Goal: Task Accomplishment & Management: Complete application form

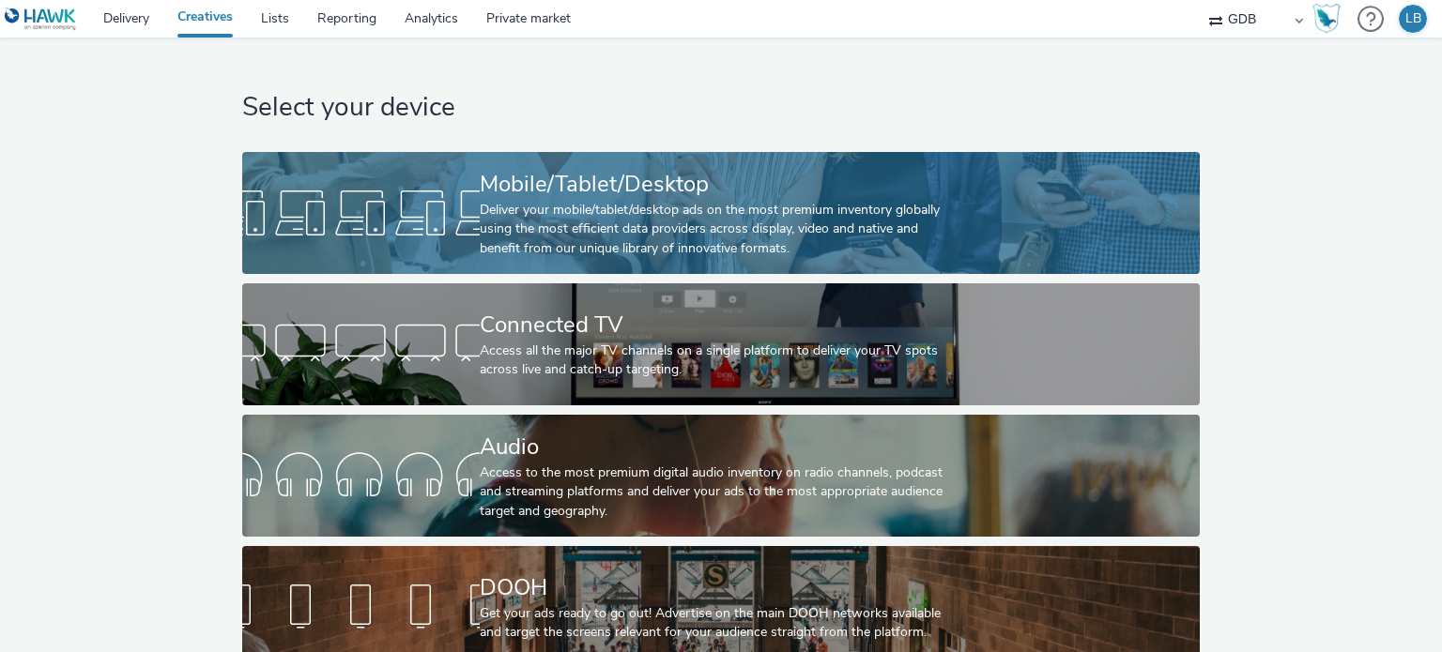
click at [685, 202] on div "Deliver your mobile/tablet/desktop ads on the most premium inventory globally u…" at bounding box center [717, 229] width 475 height 57
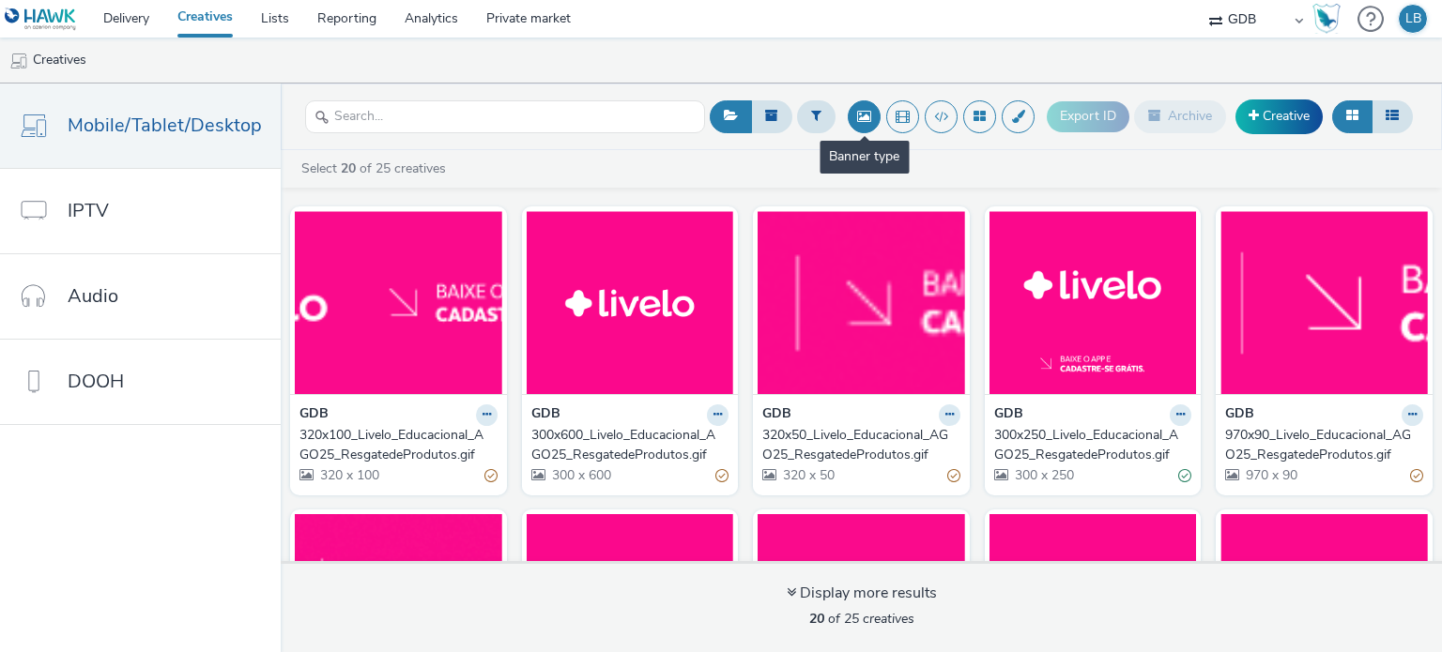
click at [866, 116] on button at bounding box center [864, 116] width 33 height 33
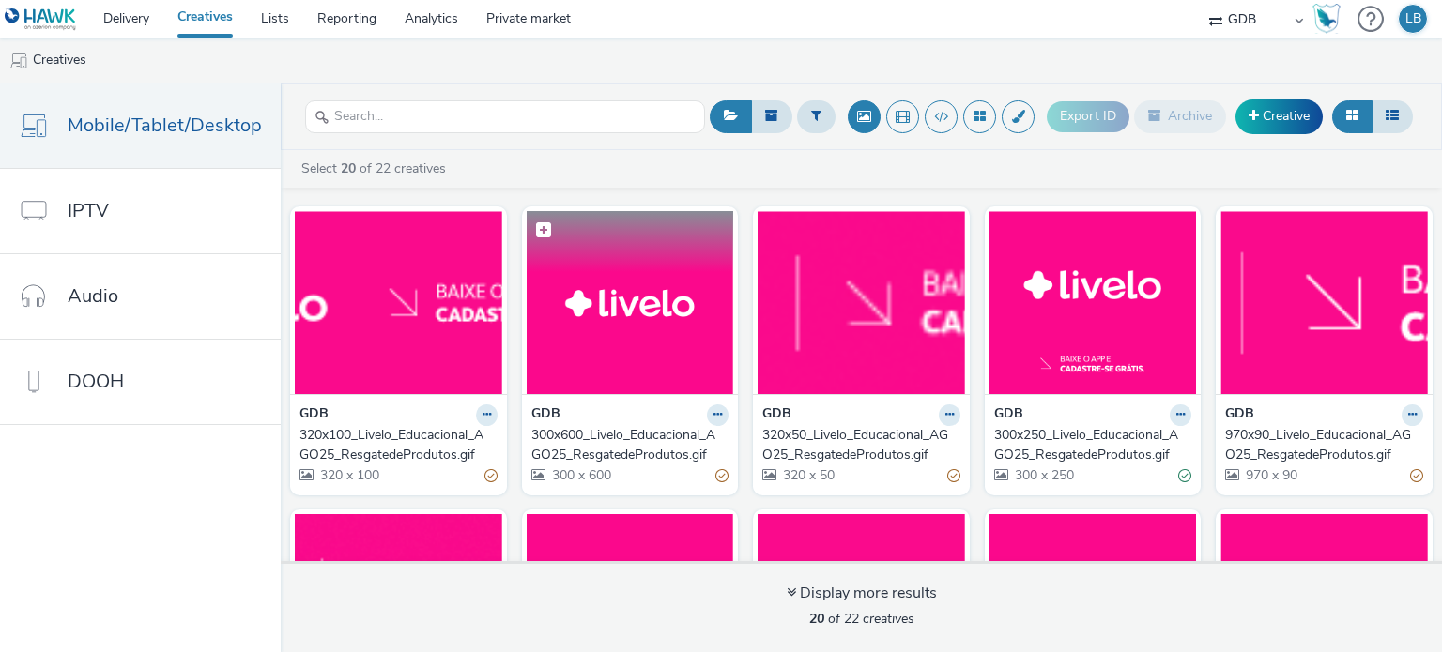
click at [623, 313] on img at bounding box center [630, 302] width 207 height 183
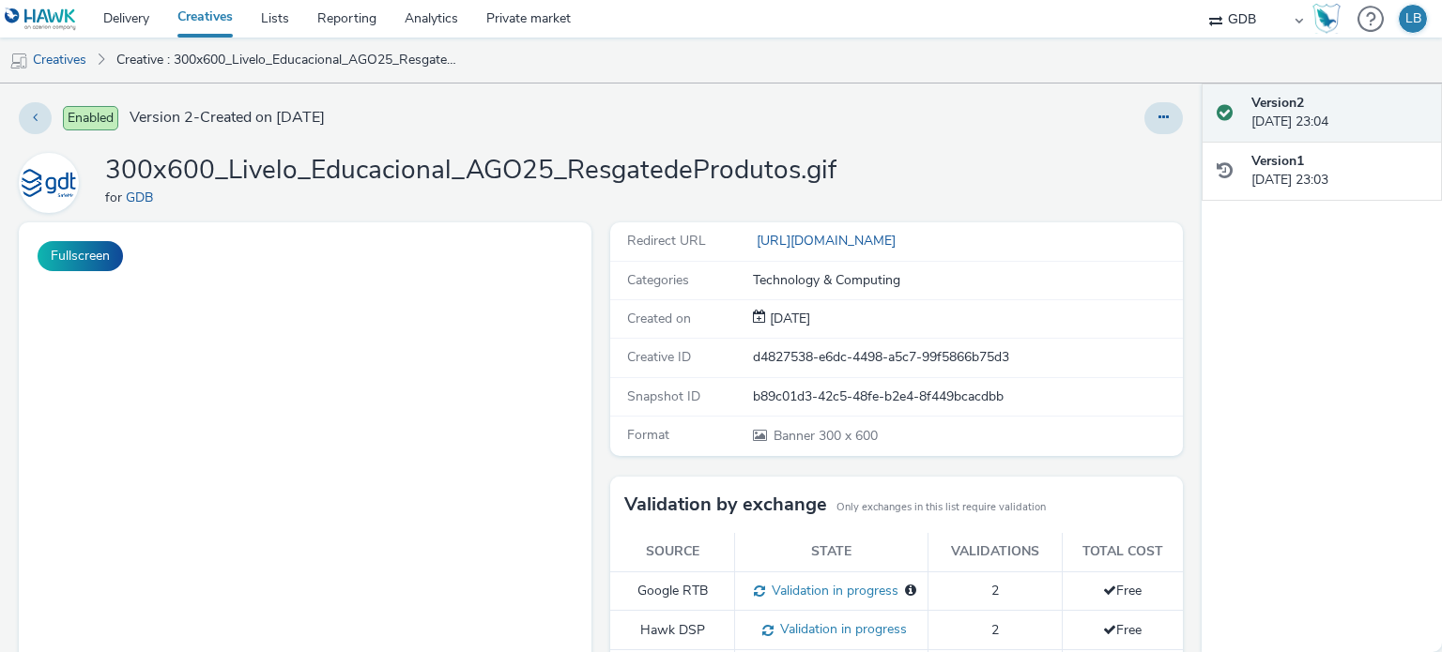
click at [218, 10] on link "Creatives" at bounding box center [205, 19] width 84 height 38
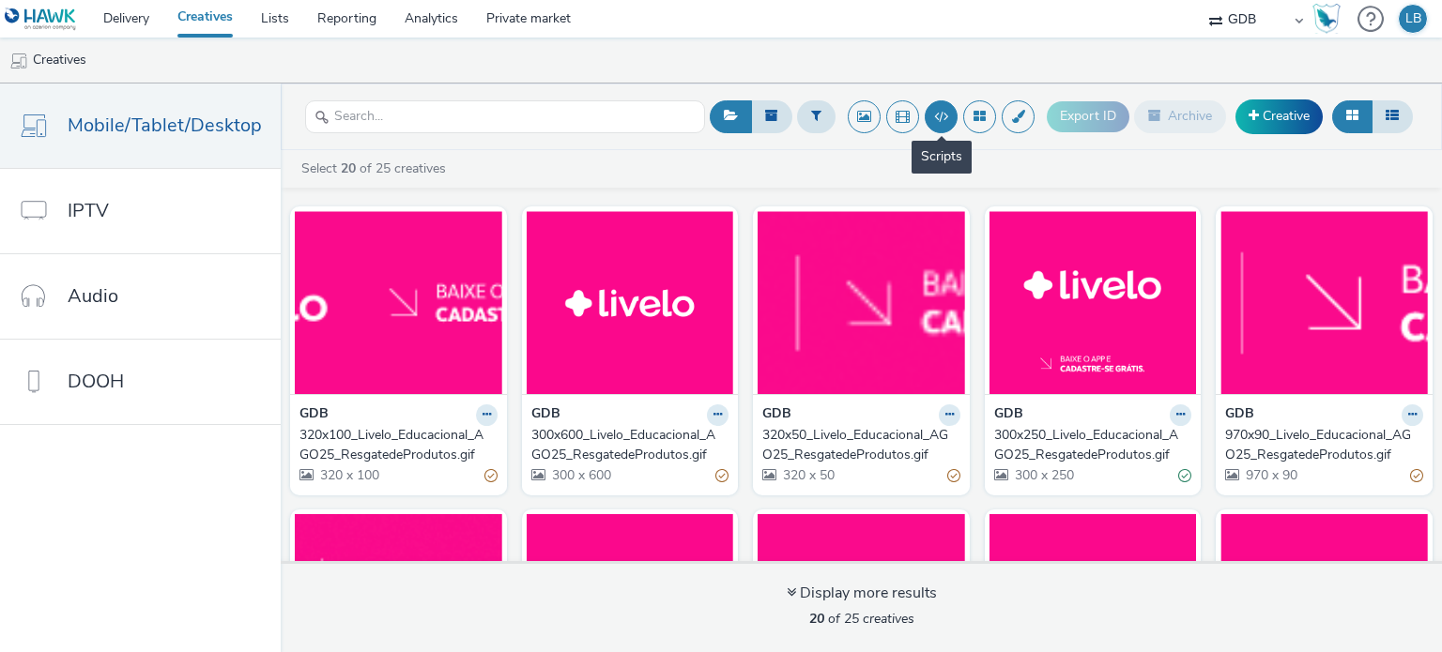
click at [930, 114] on button at bounding box center [941, 116] width 33 height 33
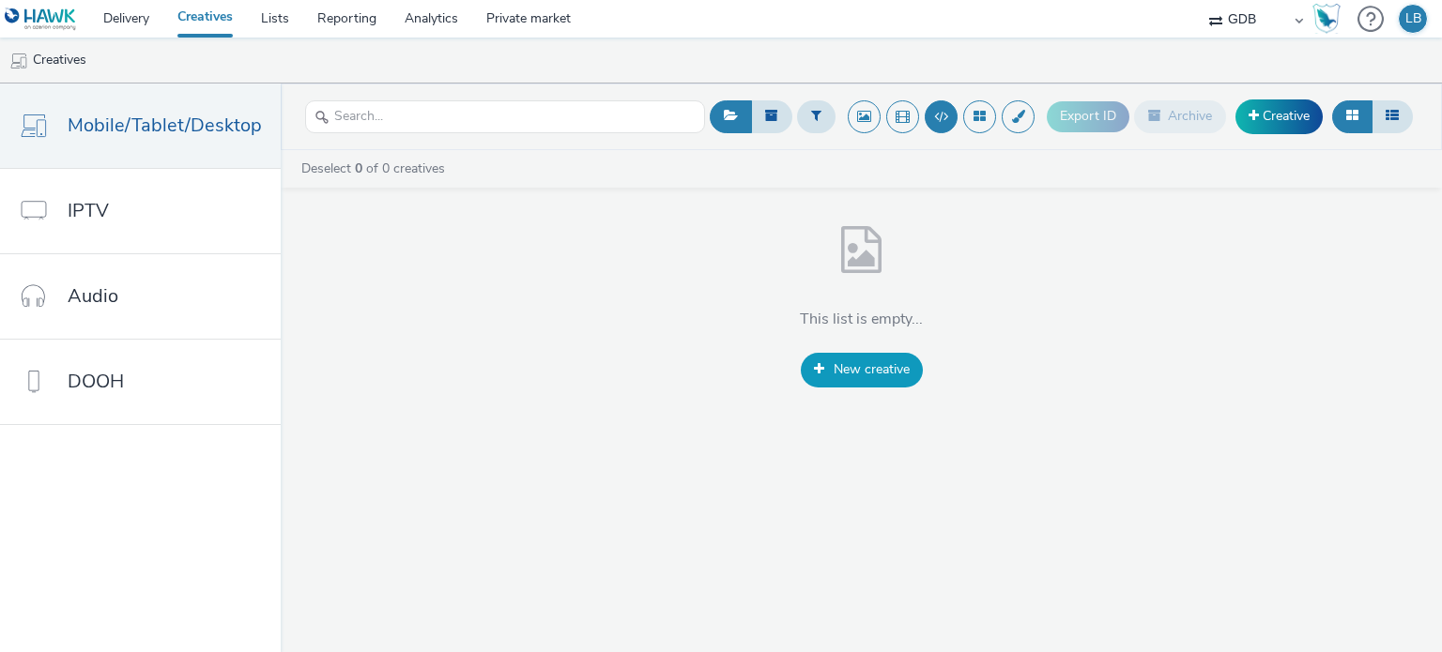
click at [872, 379] on link "New creative" at bounding box center [862, 370] width 122 height 34
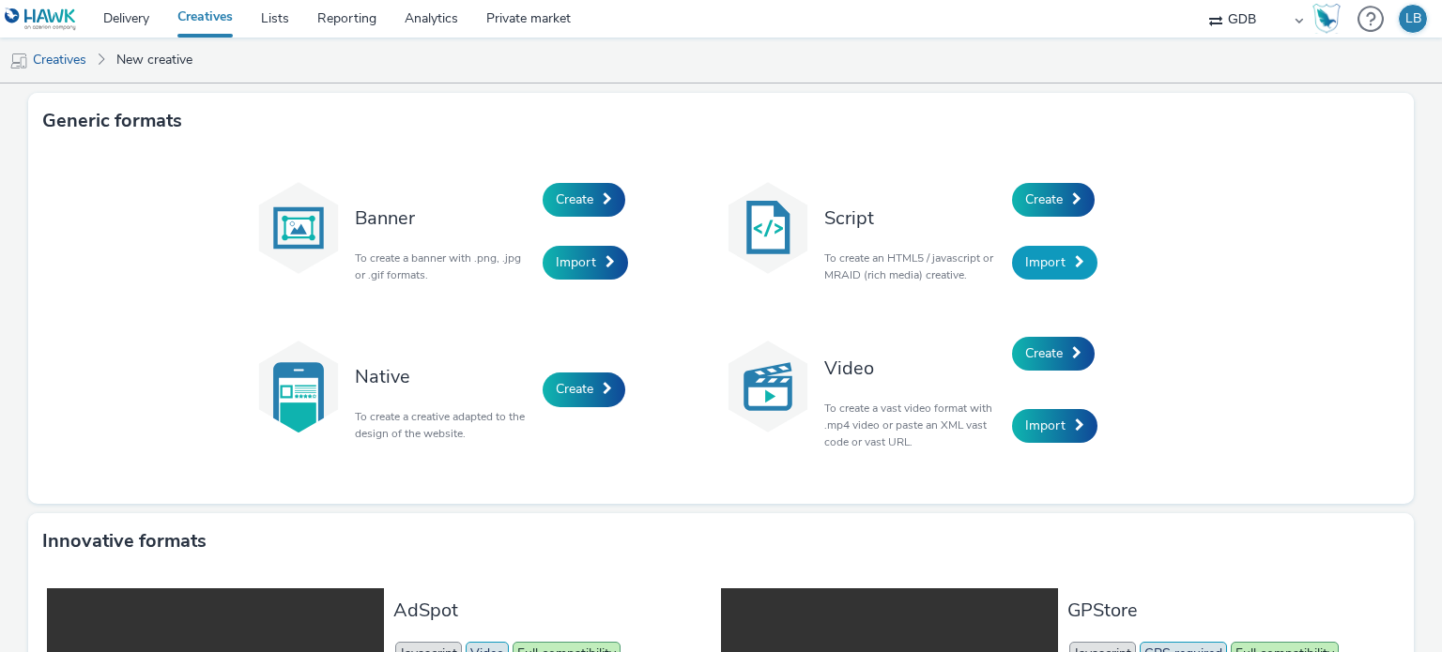
click at [1050, 259] on span "Import" at bounding box center [1045, 262] width 40 height 18
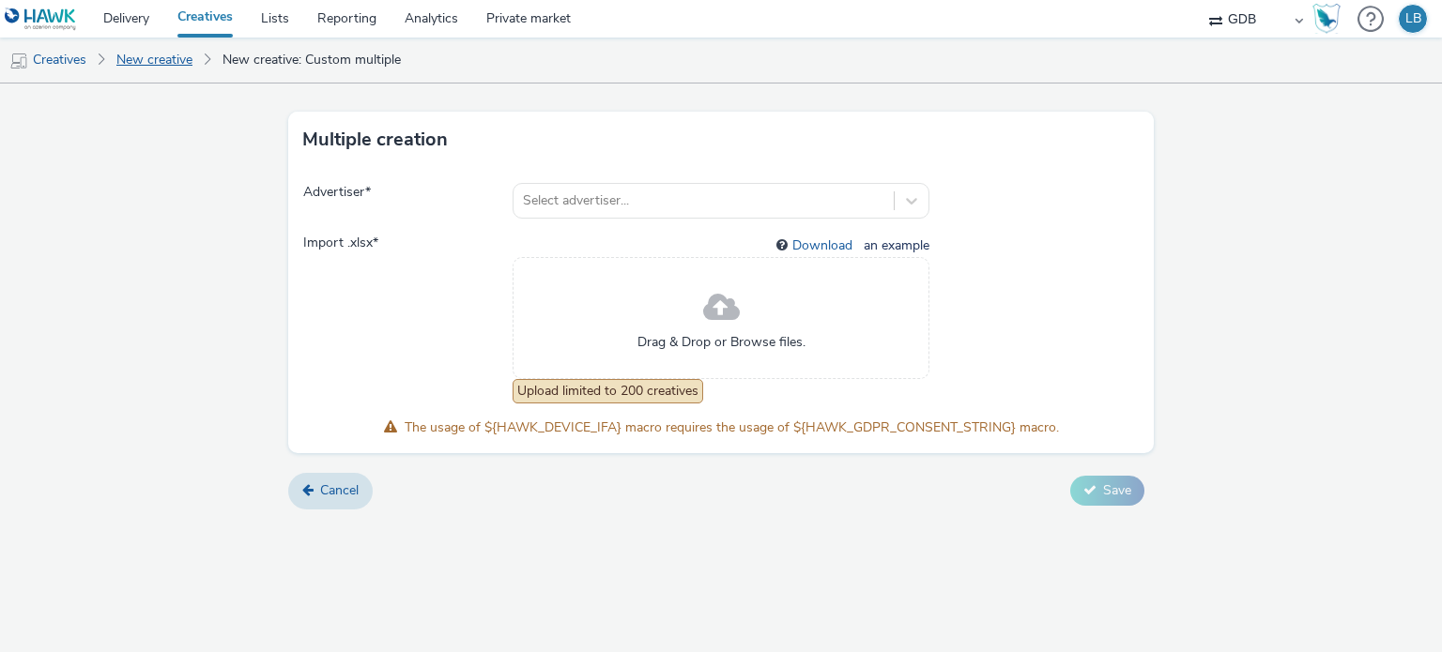
click at [156, 65] on link "New creative" at bounding box center [154, 60] width 95 height 45
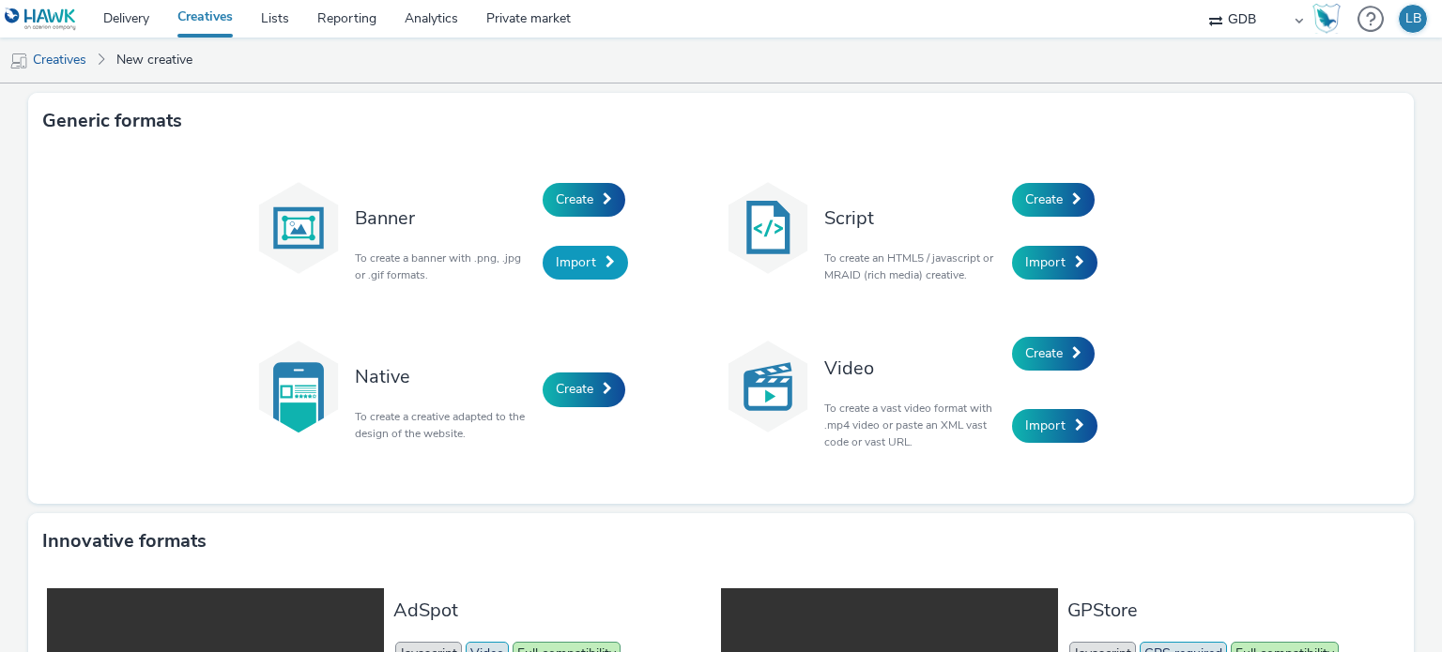
click at [582, 267] on span "Import" at bounding box center [576, 262] width 40 height 18
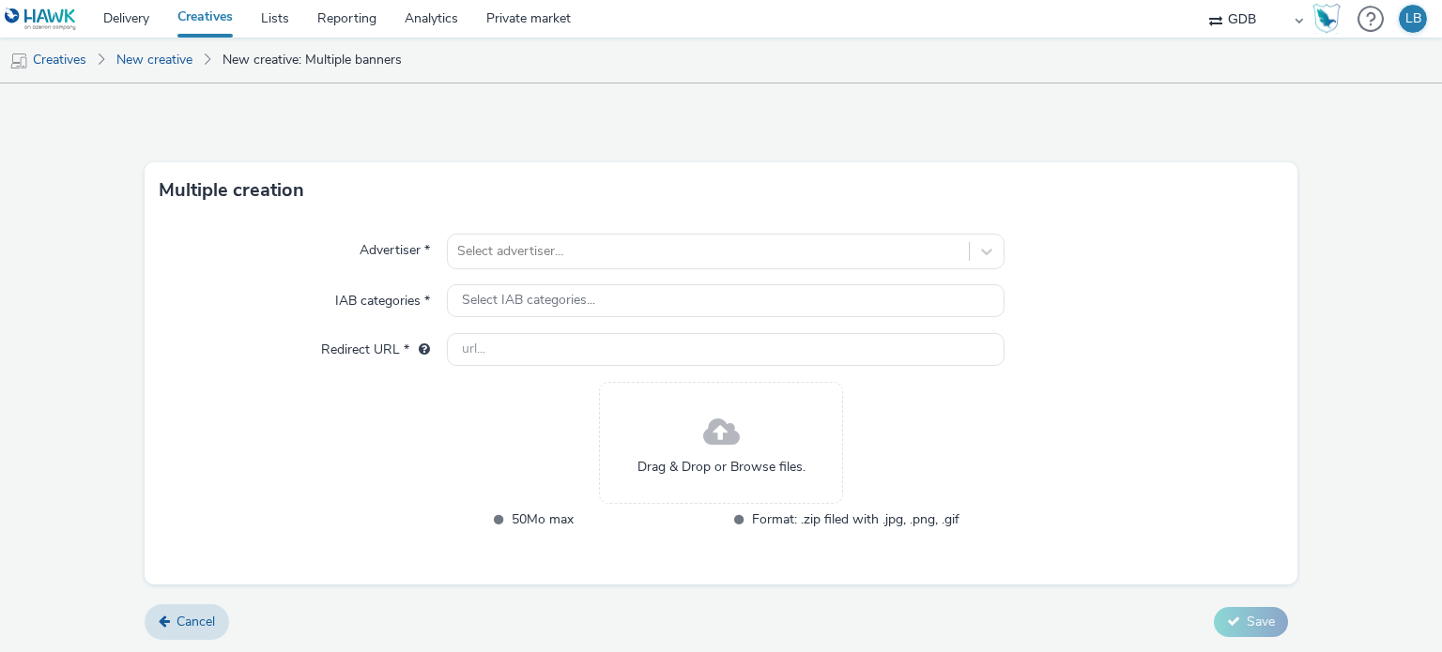
click at [200, 19] on link "Creatives" at bounding box center [205, 19] width 84 height 38
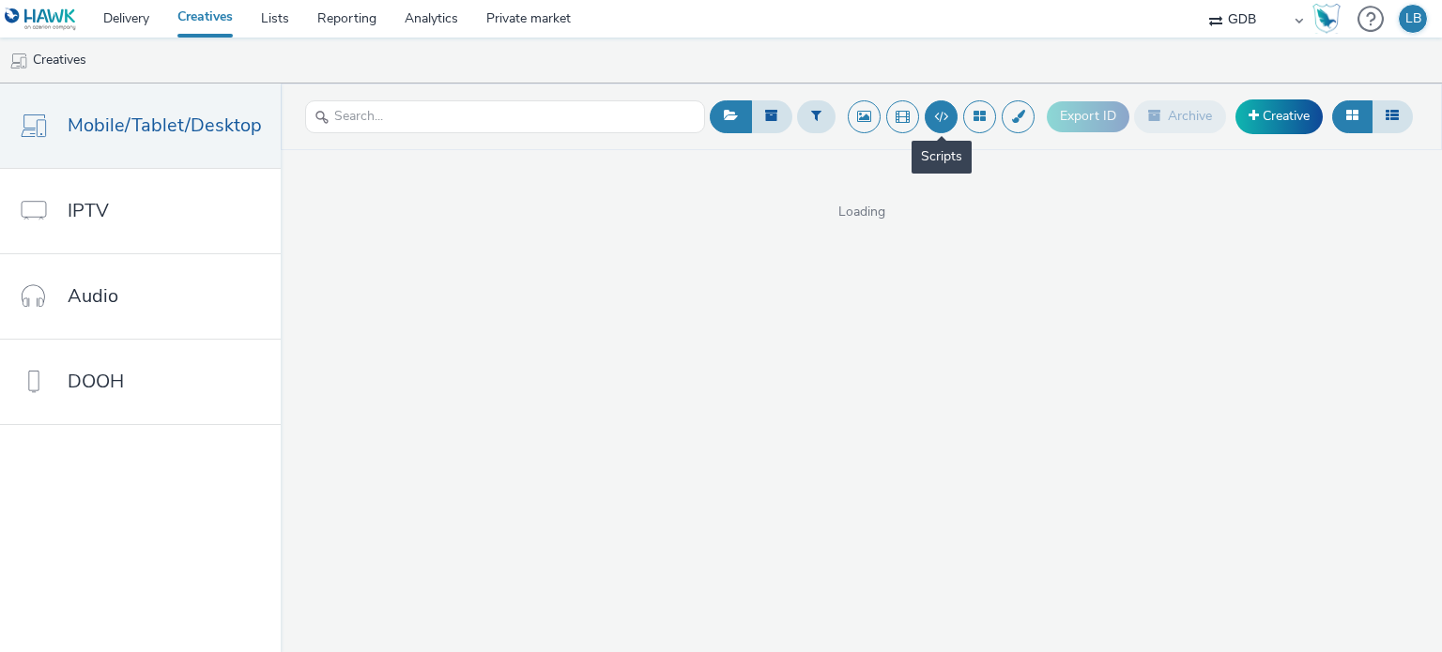
click at [943, 117] on button at bounding box center [941, 116] width 33 height 33
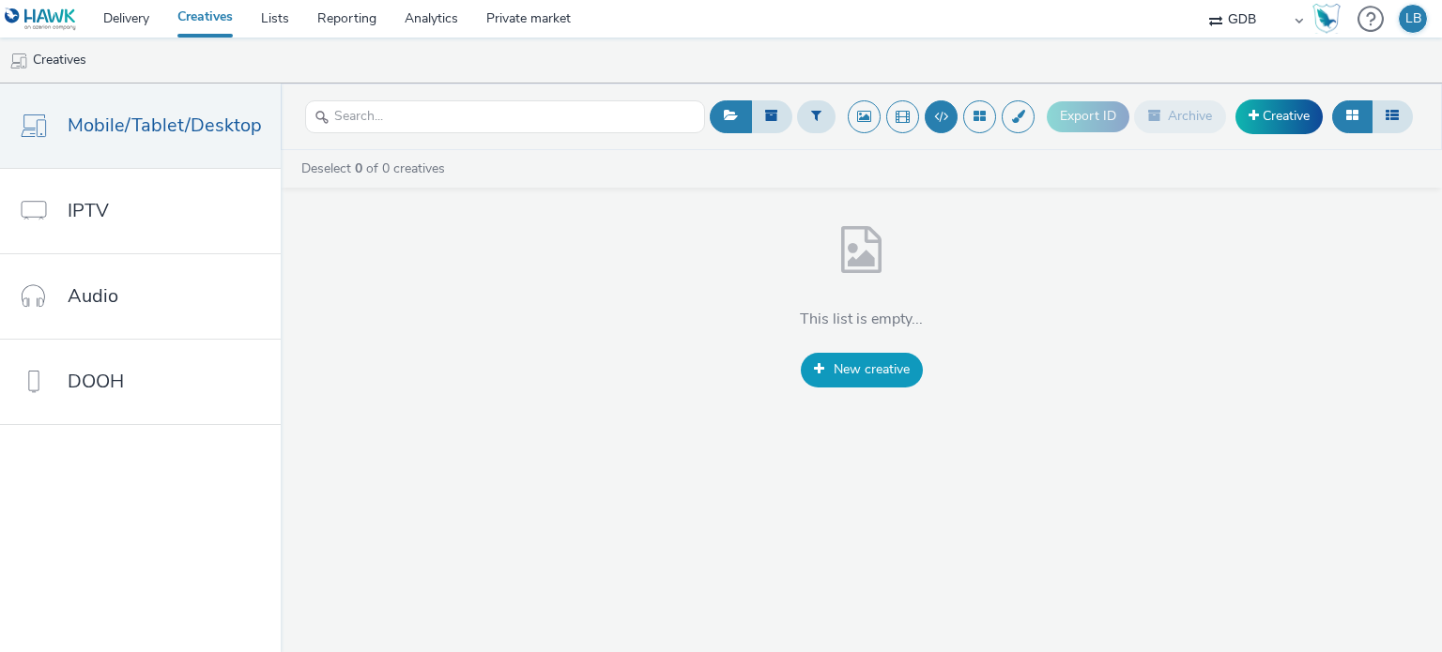
click at [854, 375] on span "New creative" at bounding box center [872, 369] width 76 height 18
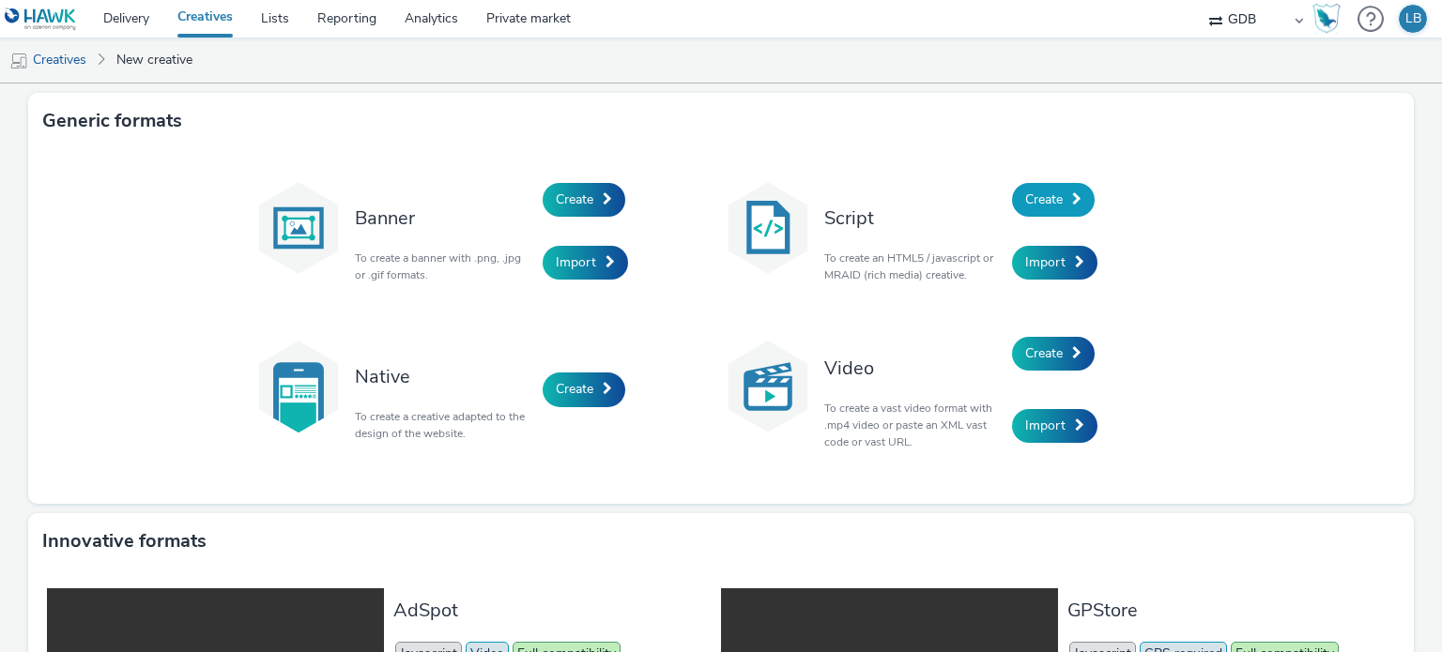
click at [1050, 200] on span "Create" at bounding box center [1044, 200] width 38 height 18
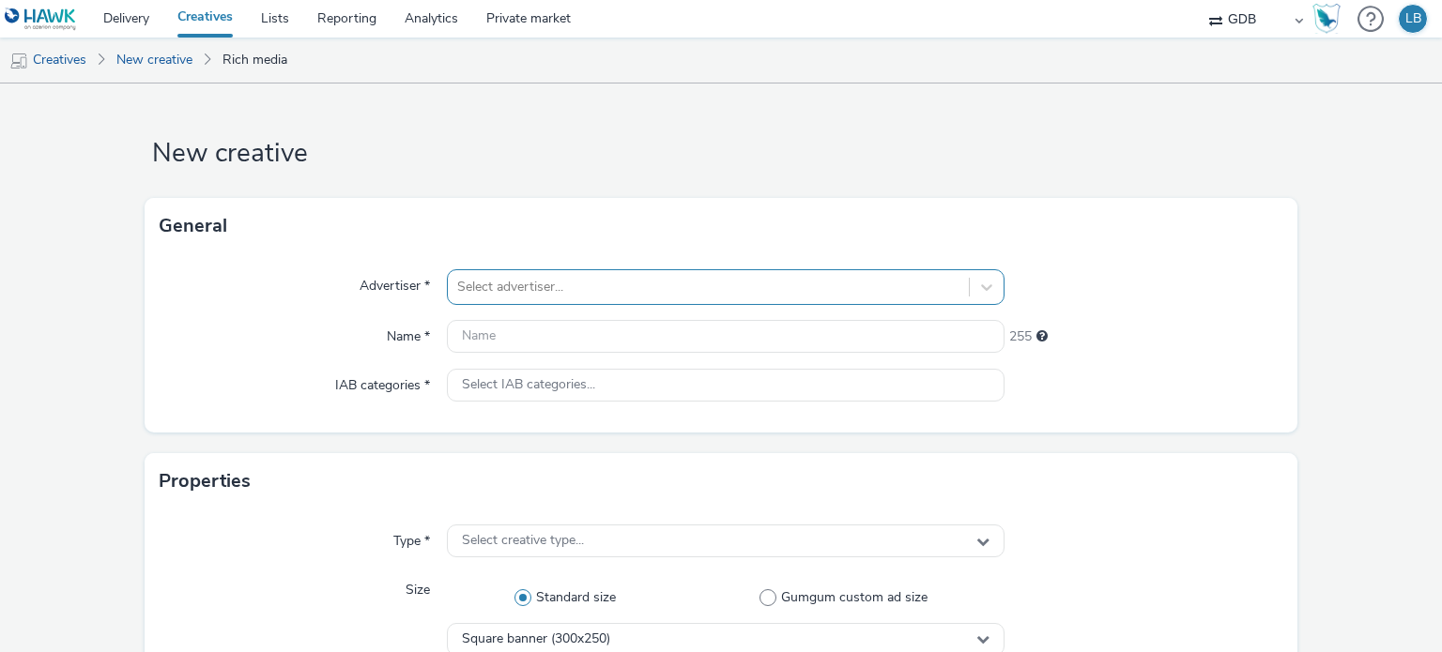
click at [599, 288] on div at bounding box center [707, 287] width 501 height 23
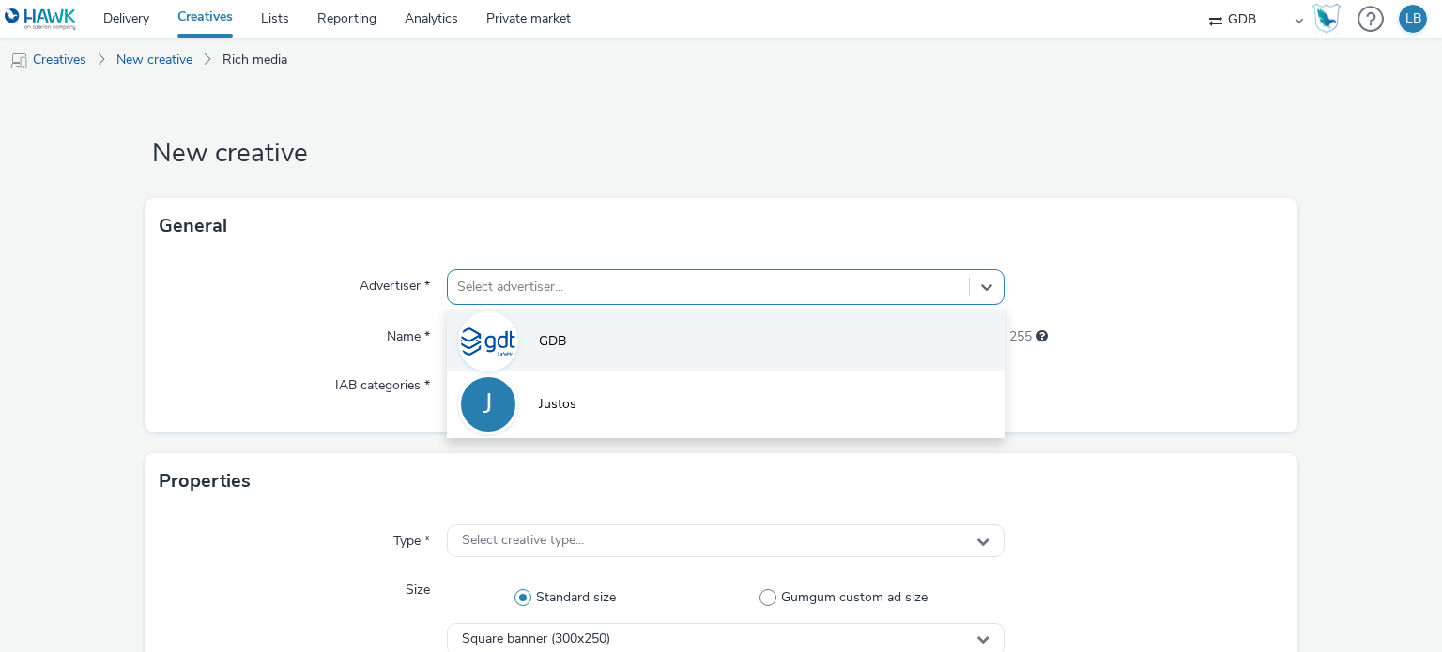
click at [575, 329] on li "GDB" at bounding box center [725, 340] width 557 height 63
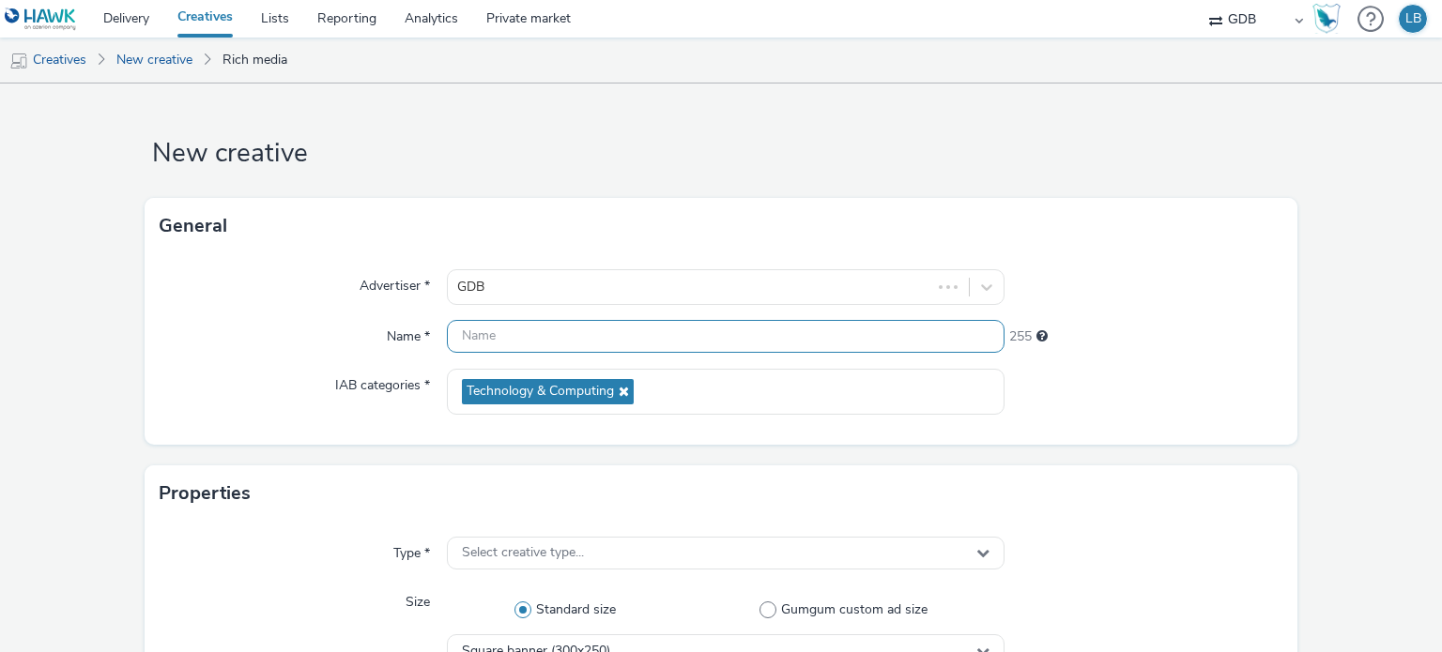
click at [575, 329] on input "text" at bounding box center [725, 336] width 557 height 33
type input "Teste_TAG"
click at [1255, 271] on div at bounding box center [1143, 287] width 279 height 36
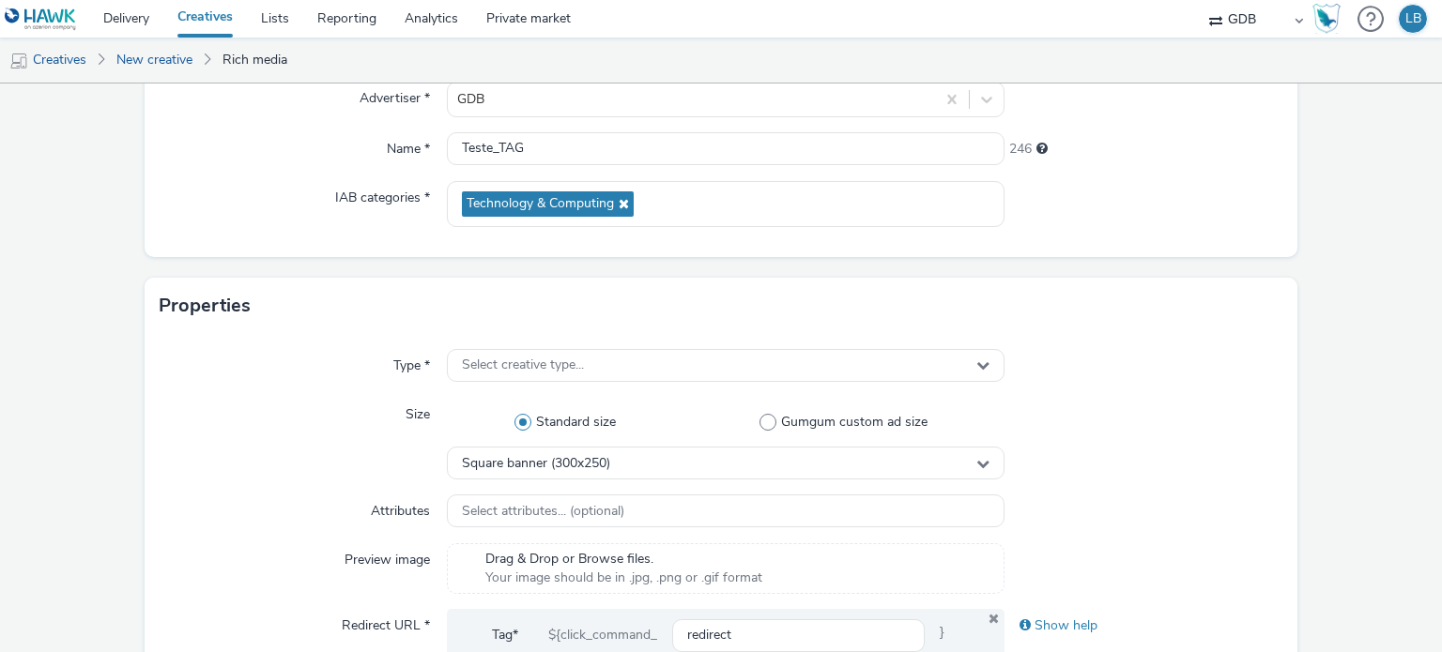
scroll to position [282, 0]
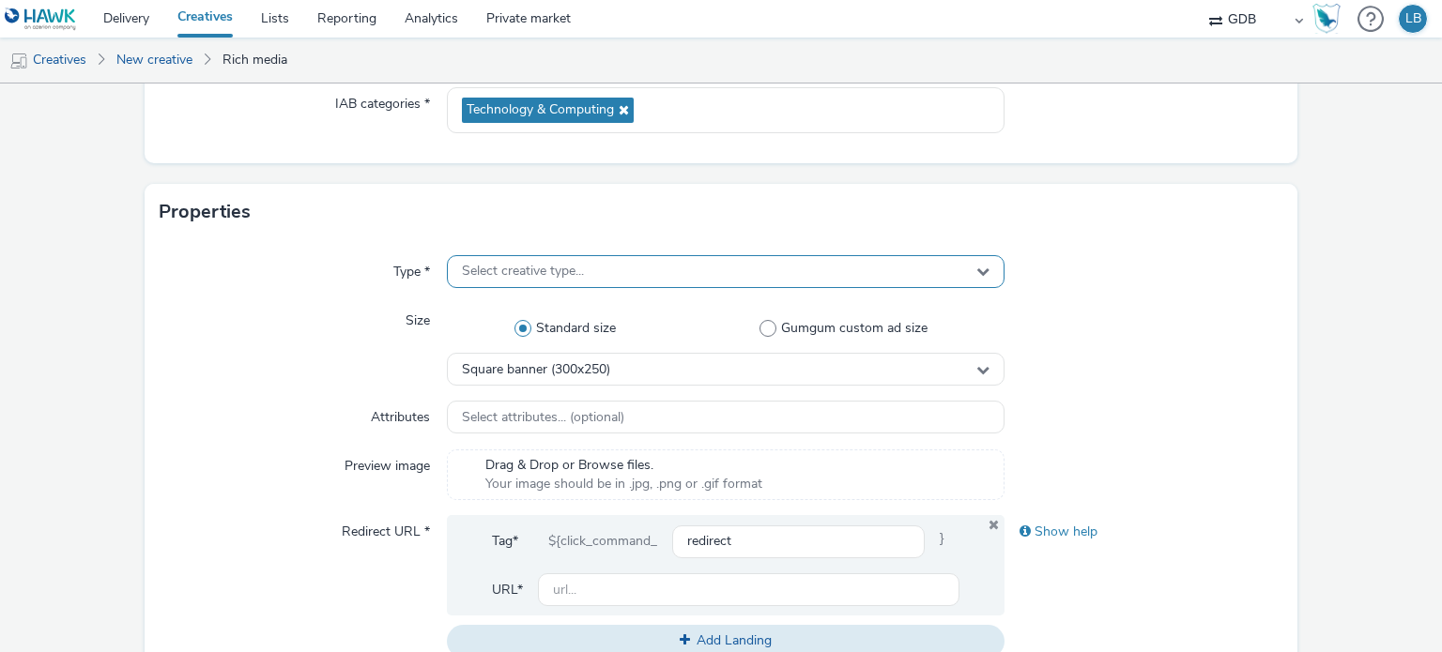
click at [620, 262] on div "Select creative type..." at bounding box center [725, 271] width 557 height 33
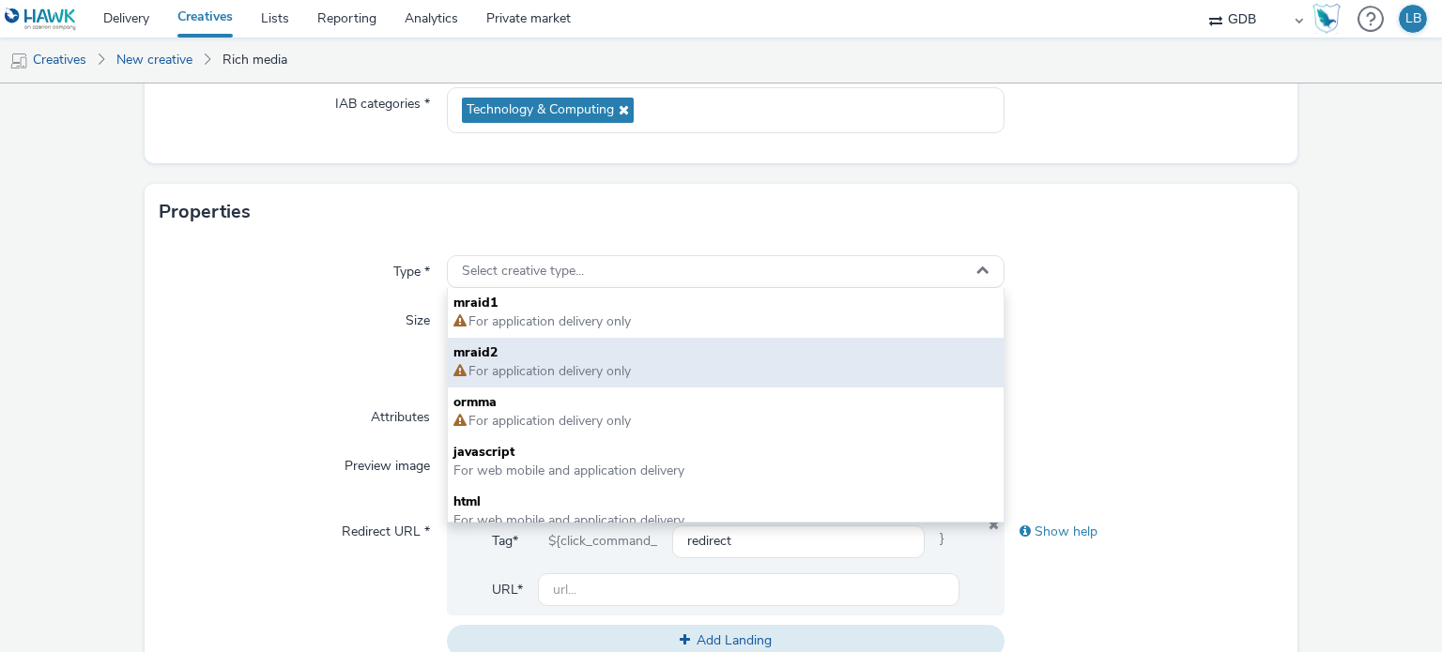
scroll to position [13, 0]
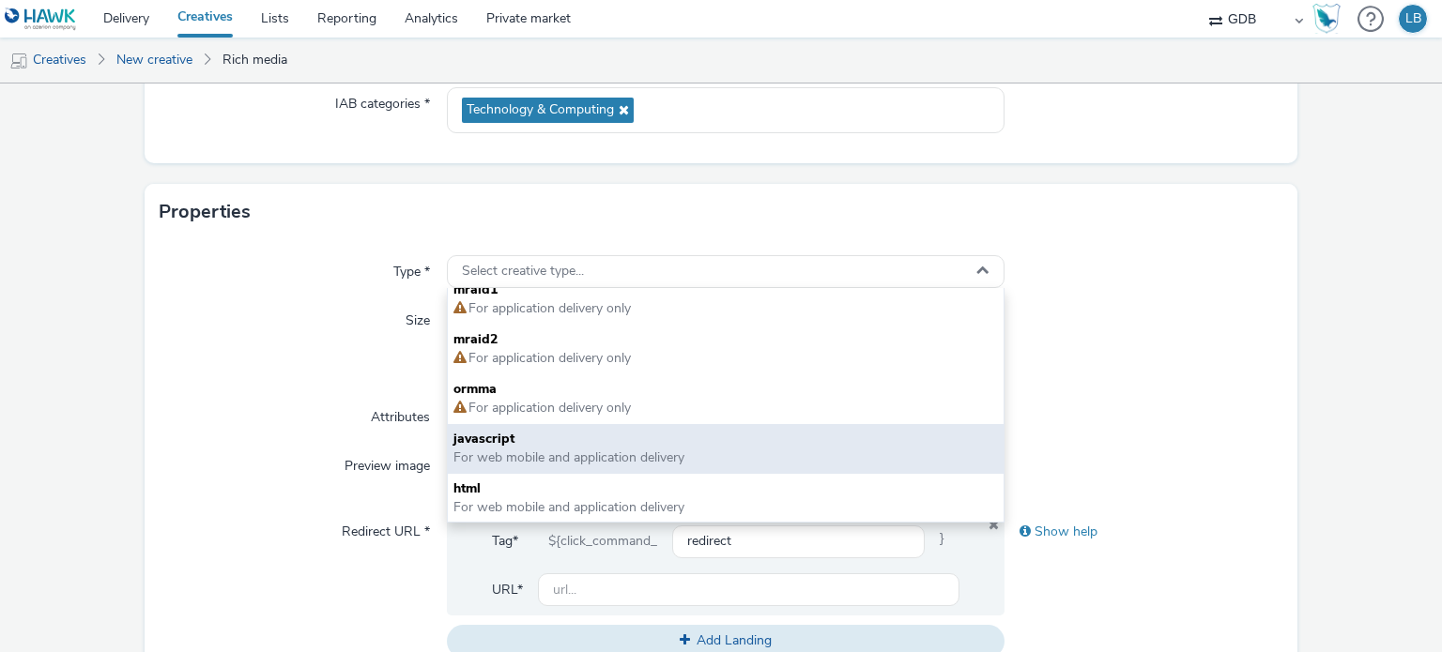
click at [649, 449] on span "For web mobile and application delivery" at bounding box center [568, 458] width 231 height 18
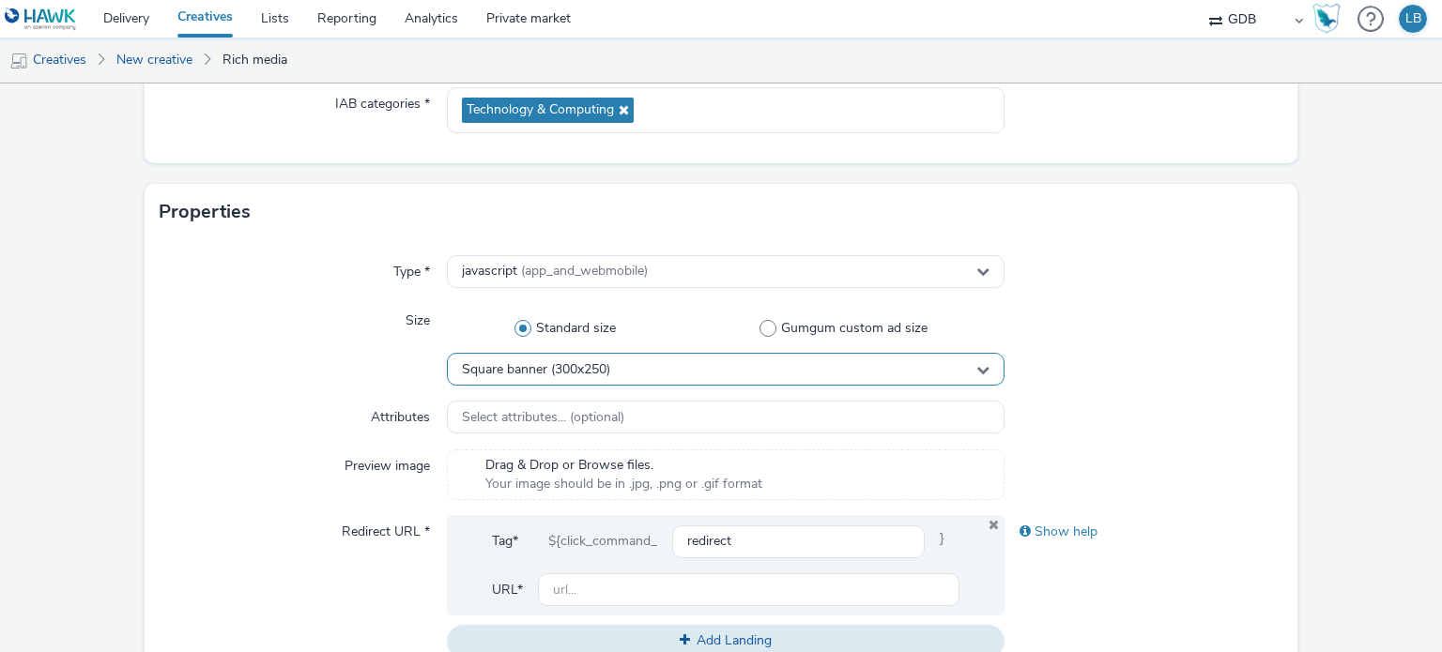
click at [682, 356] on div "Square banner (300x250)" at bounding box center [725, 369] width 557 height 33
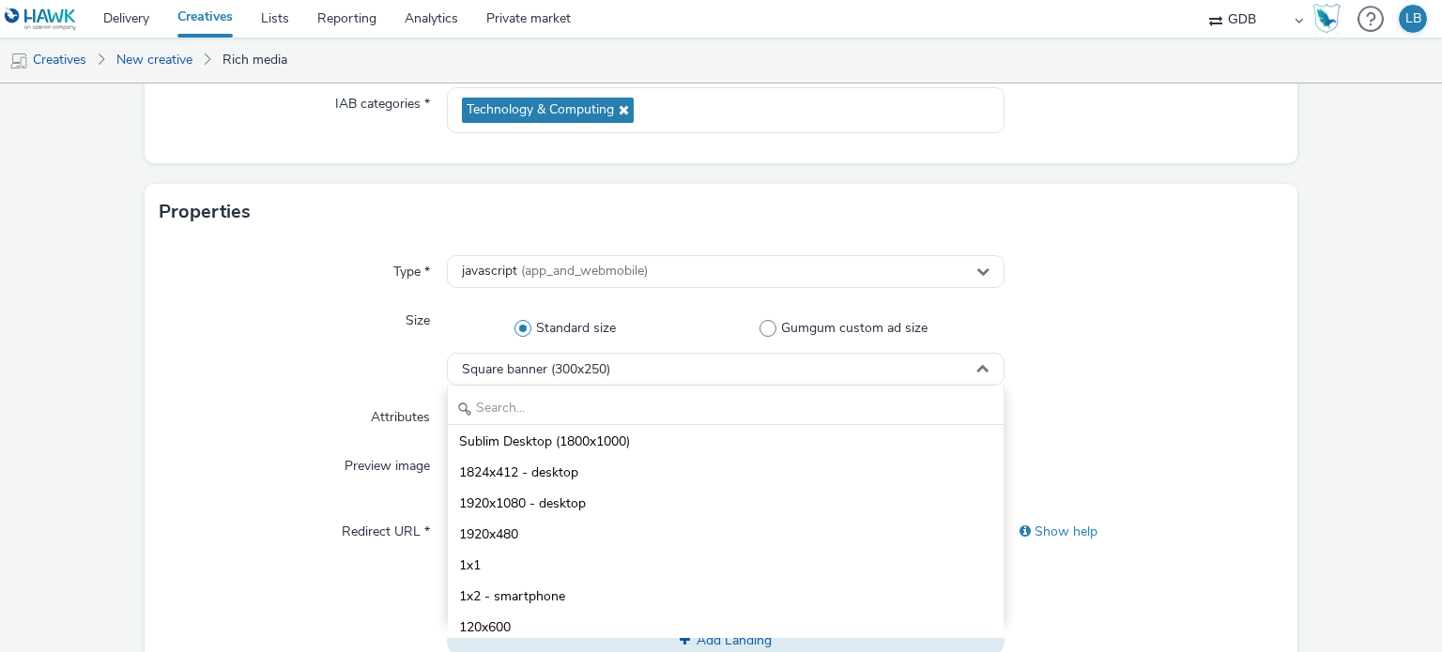
scroll to position [939, 0]
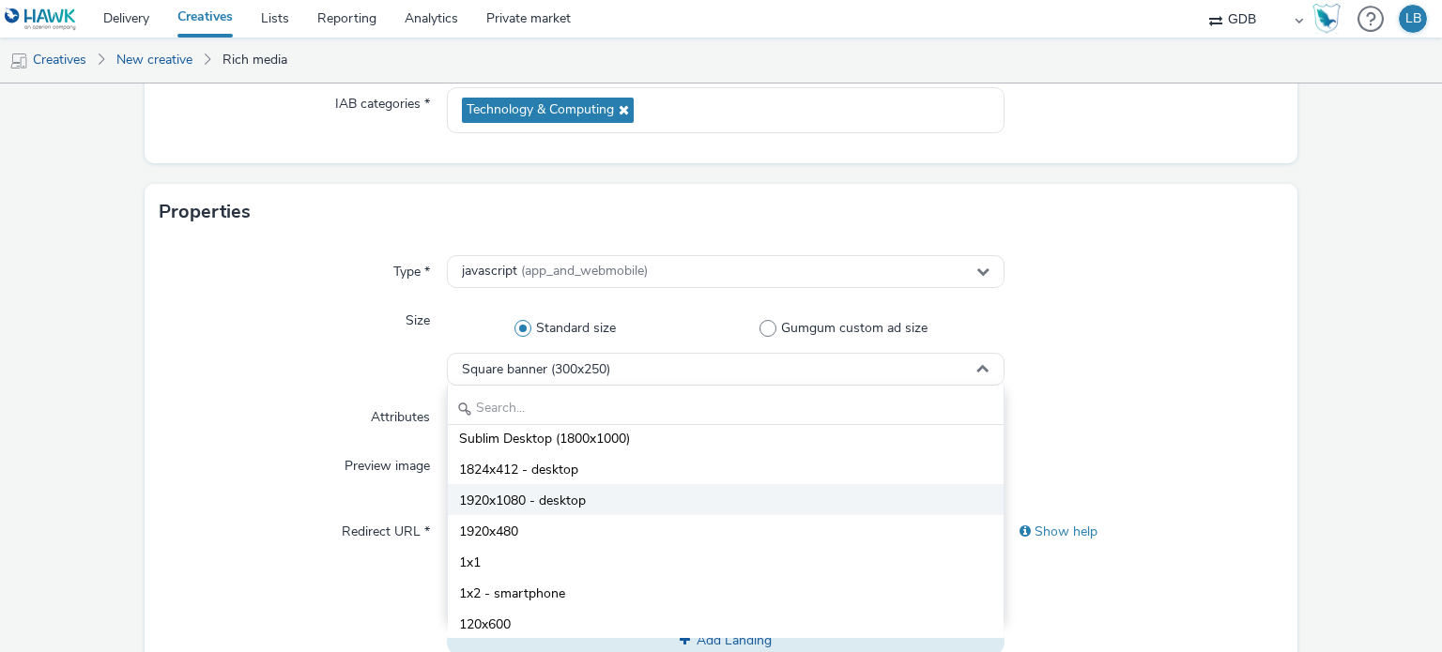
click at [572, 501] on span "1920x1080 - desktop" at bounding box center [522, 501] width 127 height 19
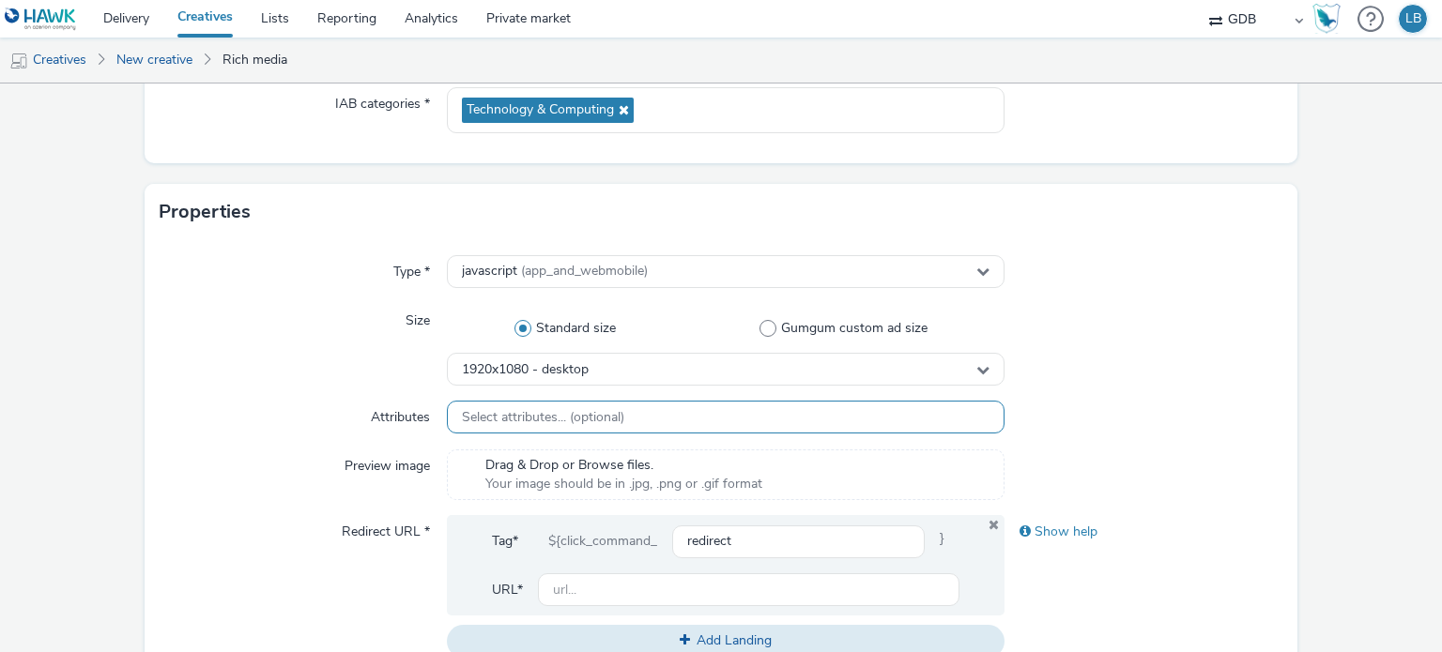
click at [598, 410] on span "Select attributes... (optional)" at bounding box center [543, 418] width 162 height 16
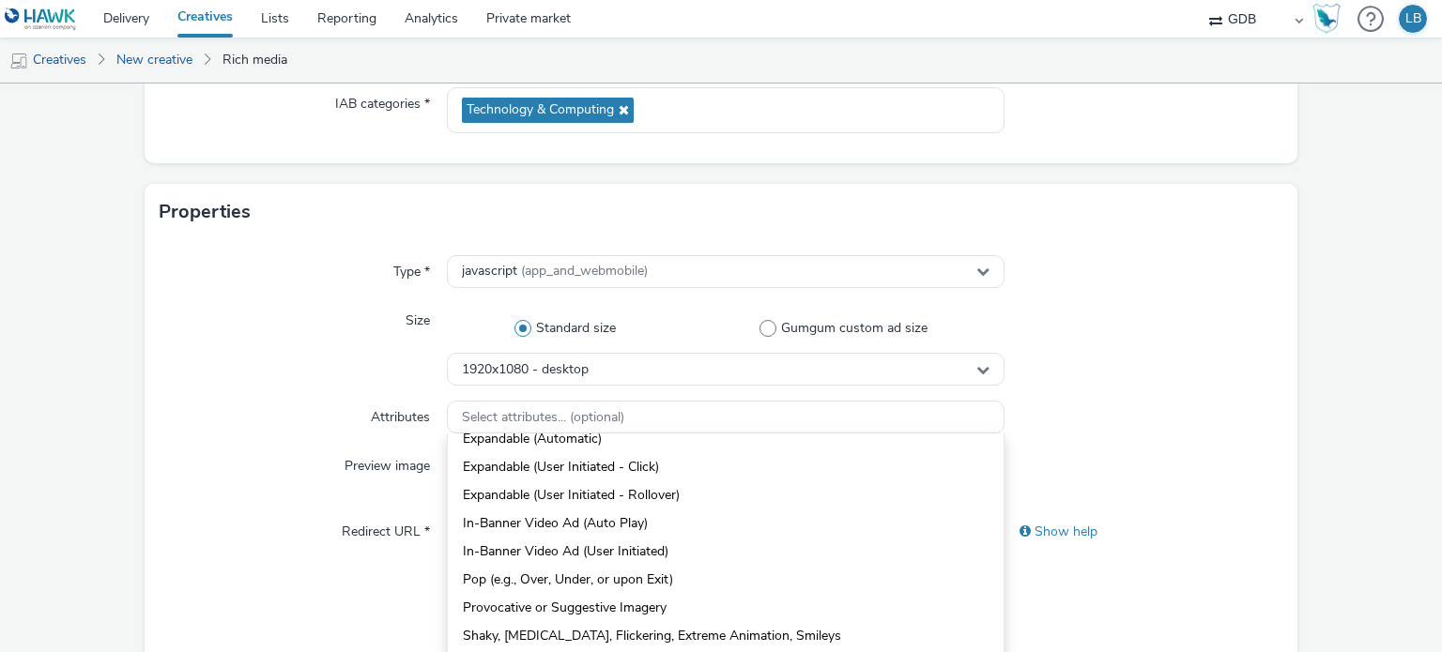
scroll to position [94, 0]
click at [636, 516] on span "In-Banner Video Ad (Auto Play)" at bounding box center [555, 522] width 185 height 19
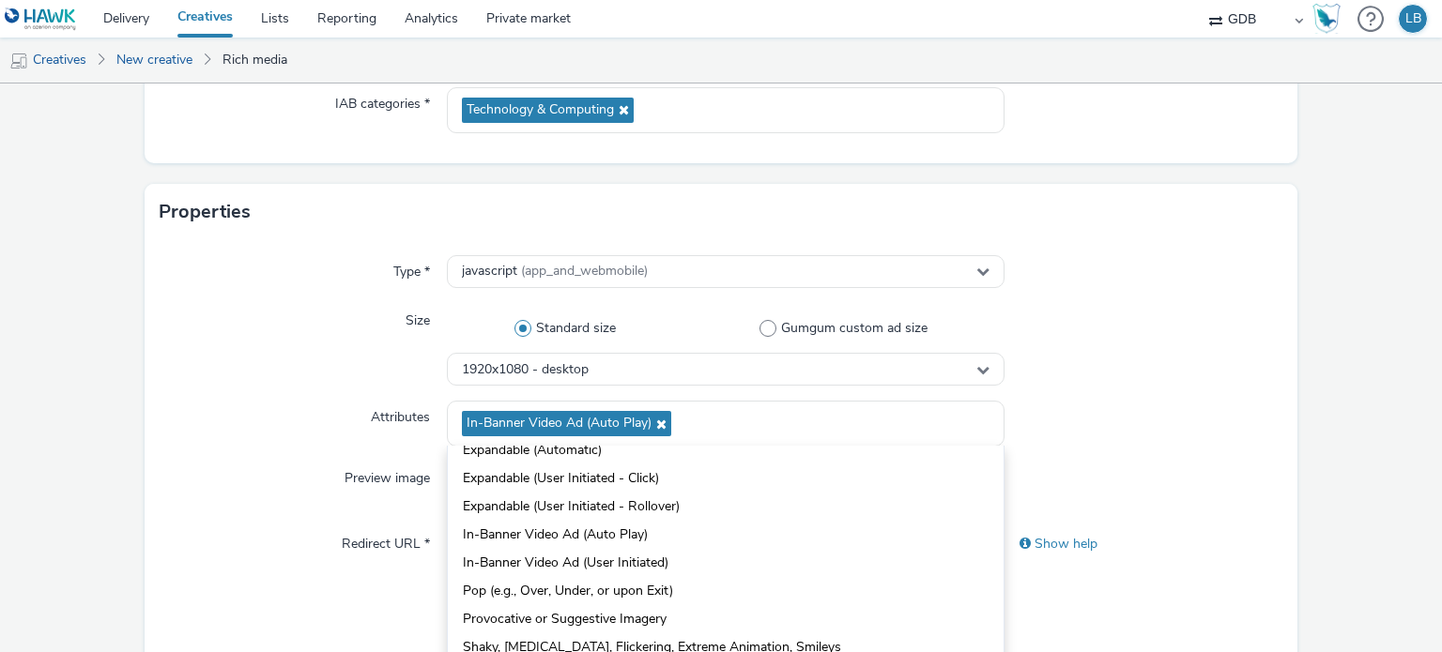
click at [1036, 443] on div at bounding box center [1143, 424] width 279 height 46
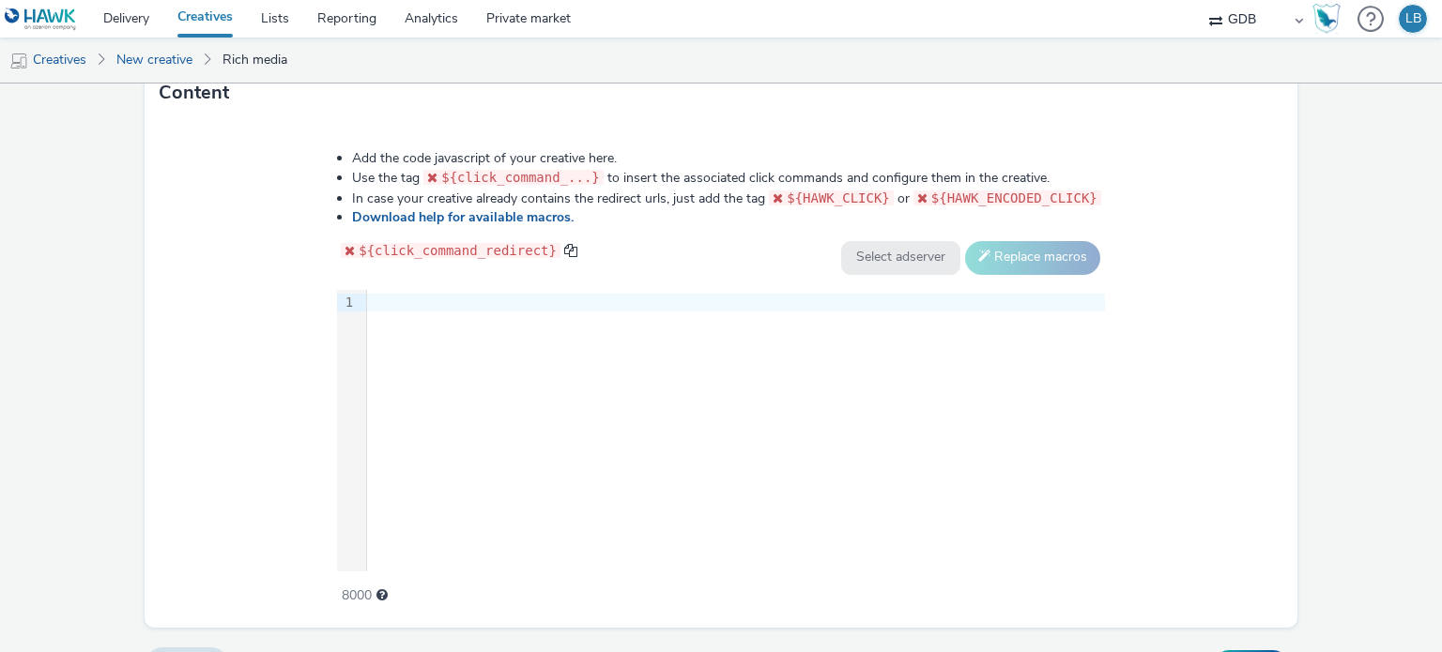
scroll to position [939, 0]
click at [437, 352] on div "9 1 ›" at bounding box center [721, 430] width 768 height 282
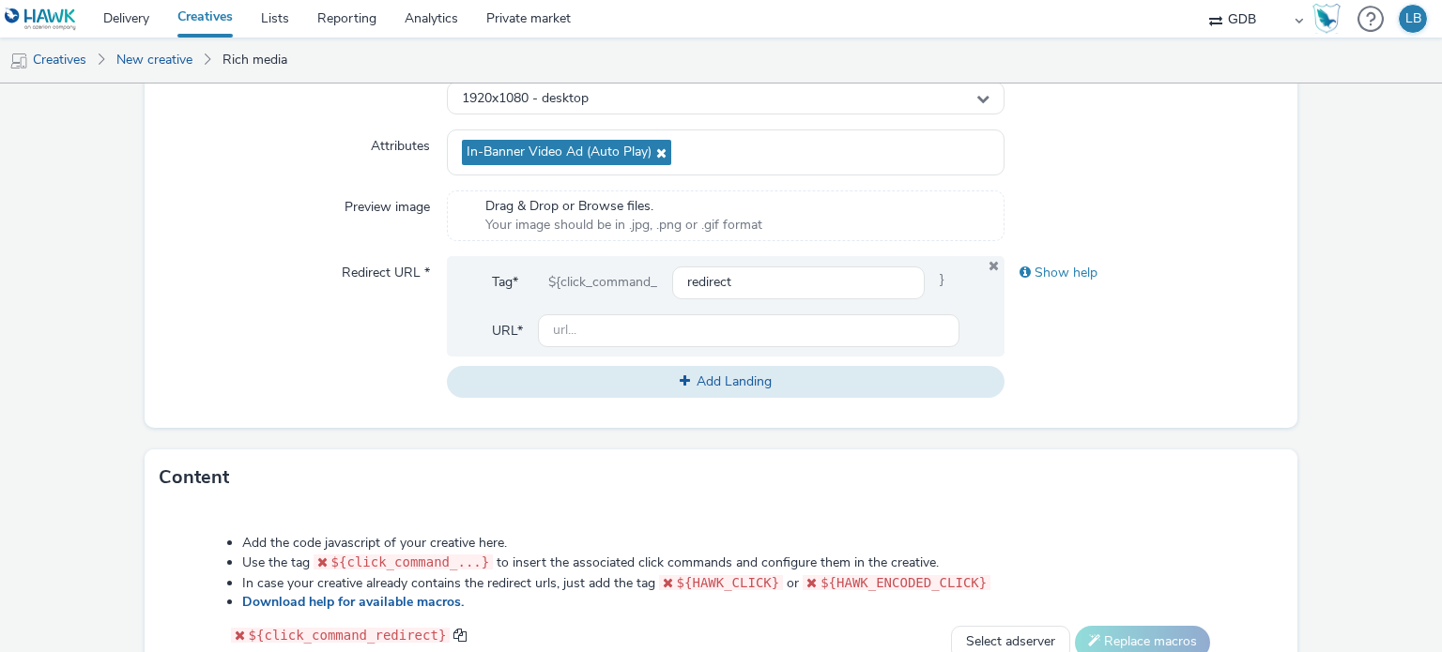
scroll to position [529, 0]
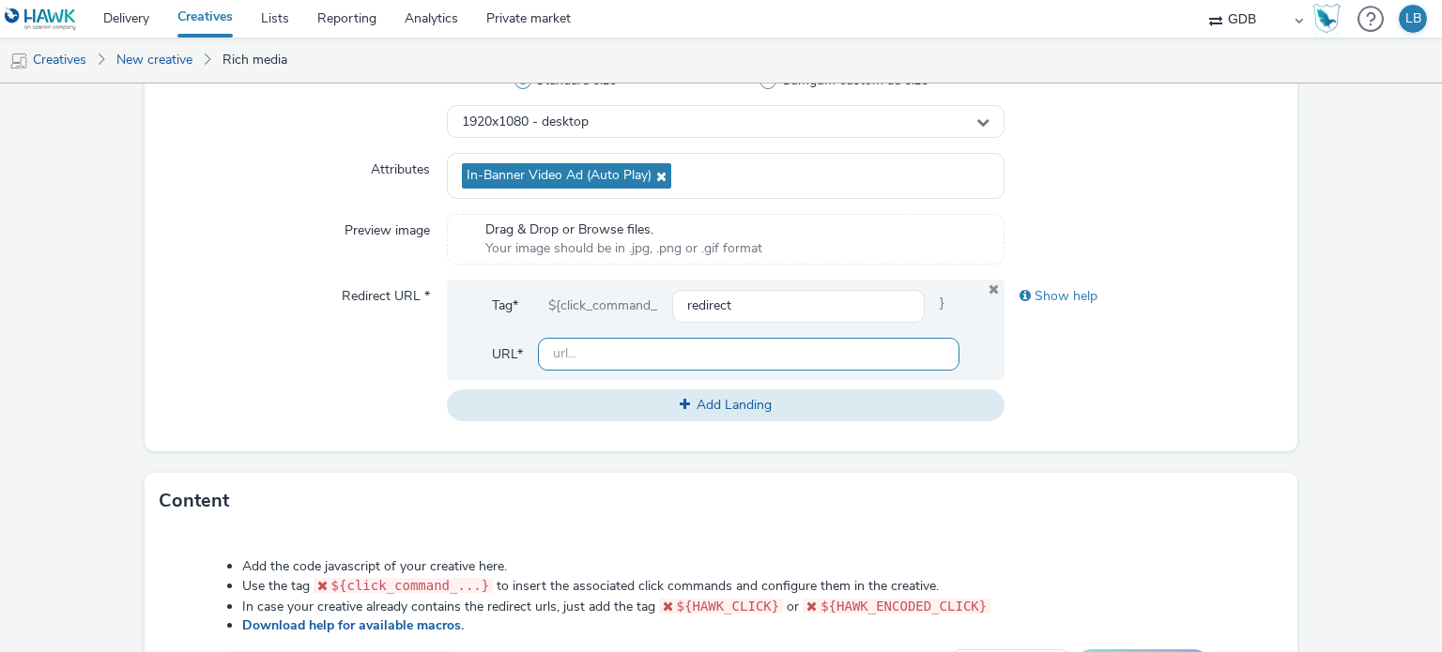
click at [589, 355] on input "text" at bounding box center [748, 354] width 421 height 33
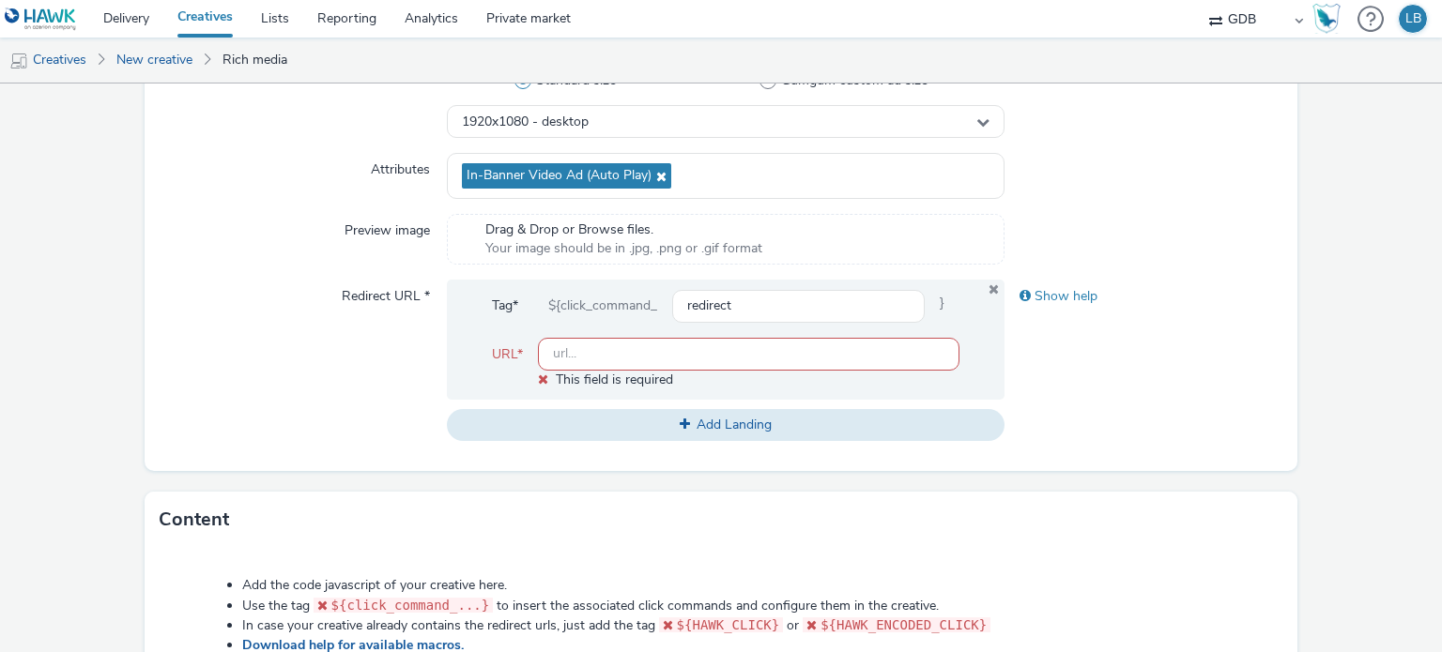
paste input "[URL][DOMAIN_NAME]"
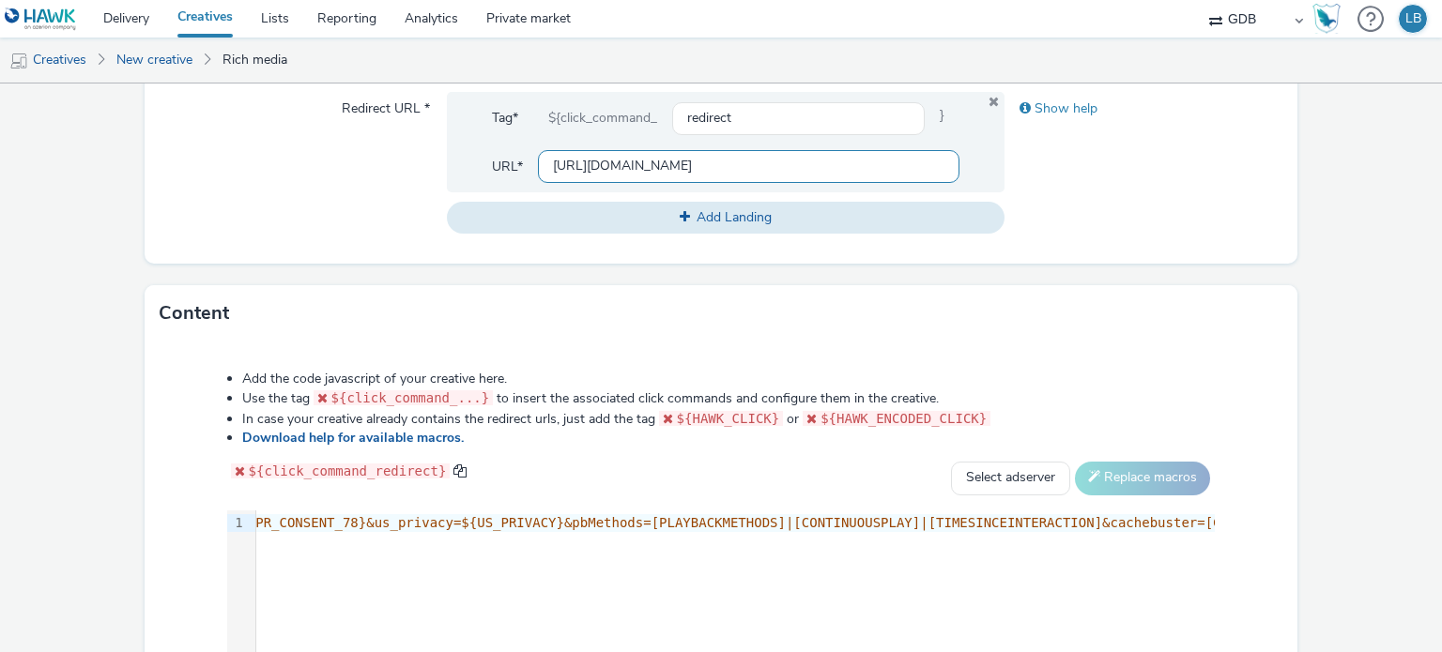
scroll to position [436, 0]
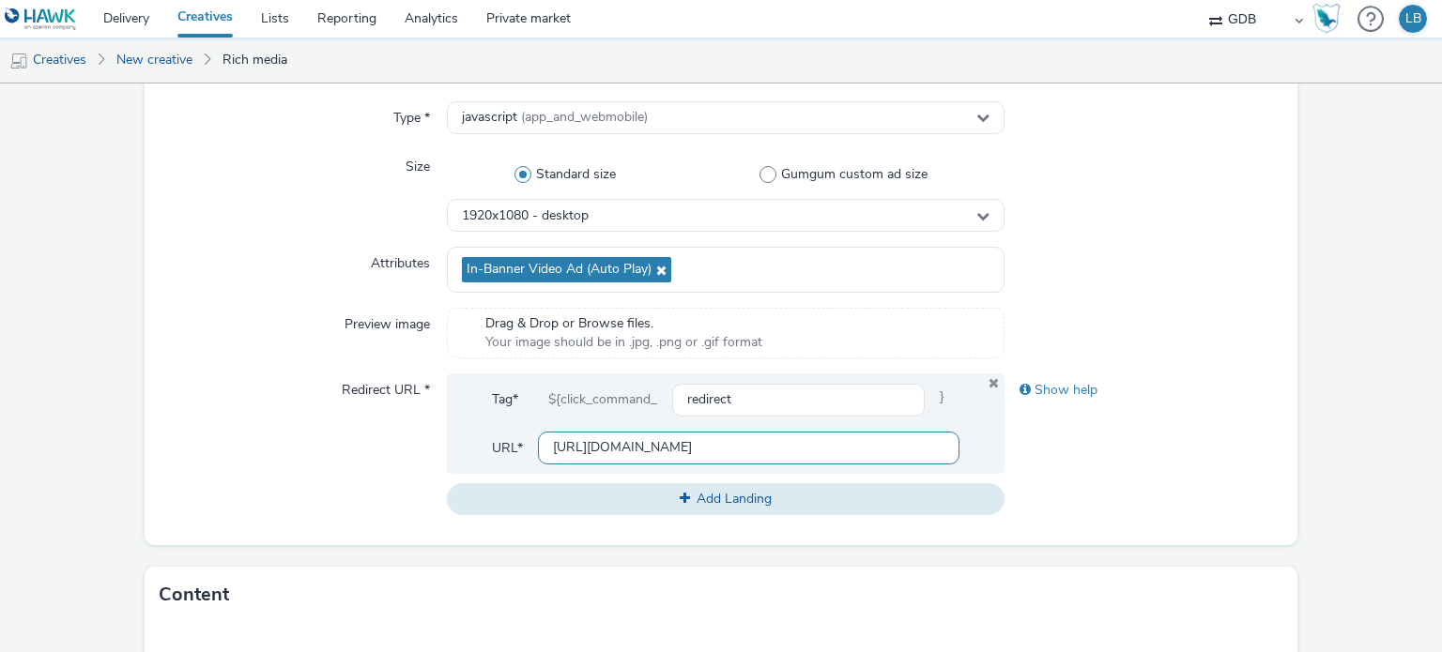
type input "[URL][DOMAIN_NAME]"
click at [1321, 441] on form "New creative General Advertiser * GDB Name * Teste_TAG 246 IAB categories * Tec…" at bounding box center [721, 433] width 1442 height 1571
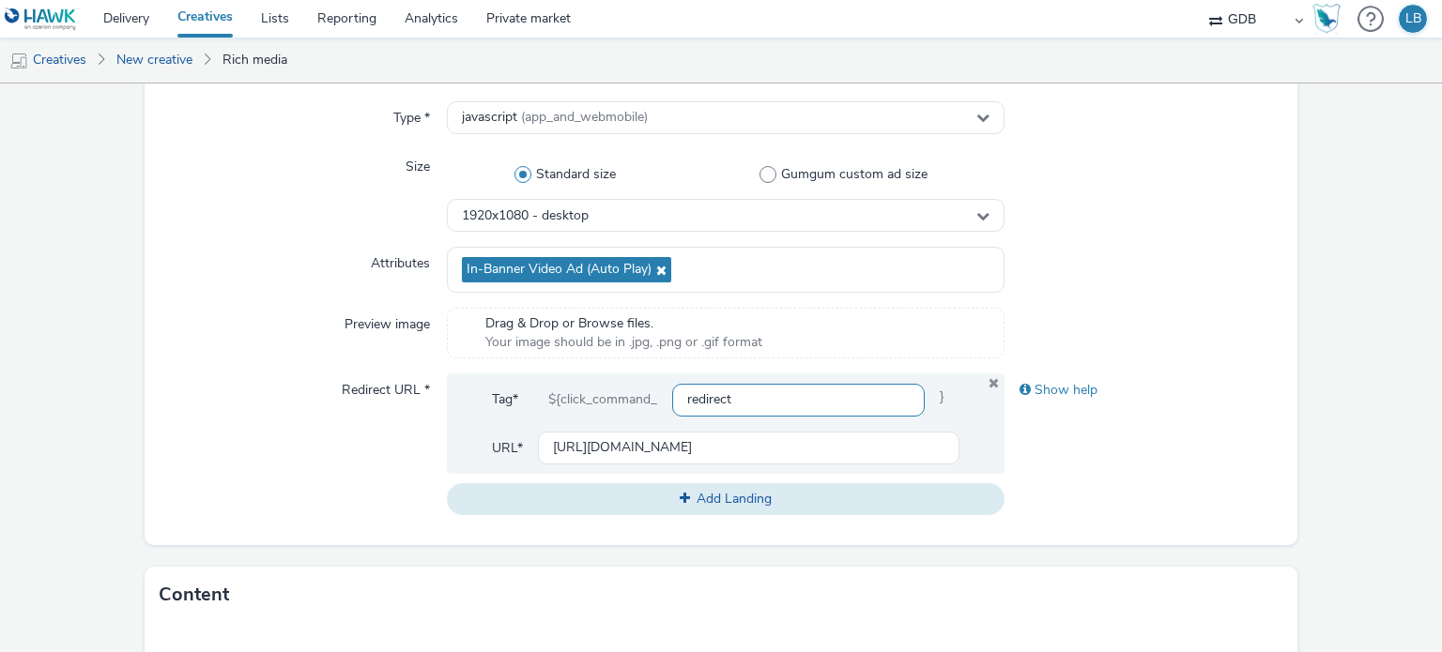
click at [754, 403] on input "redirect" at bounding box center [798, 400] width 252 height 33
click at [1360, 314] on form "New creative General Advertiser * GDB Name * Teste_TAG 246 IAB categories * Tec…" at bounding box center [721, 433] width 1442 height 1571
drag, startPoint x: 545, startPoint y: 394, endPoint x: 651, endPoint y: 392, distance: 106.1
click at [651, 392] on div "${click_command_" at bounding box center [602, 400] width 139 height 34
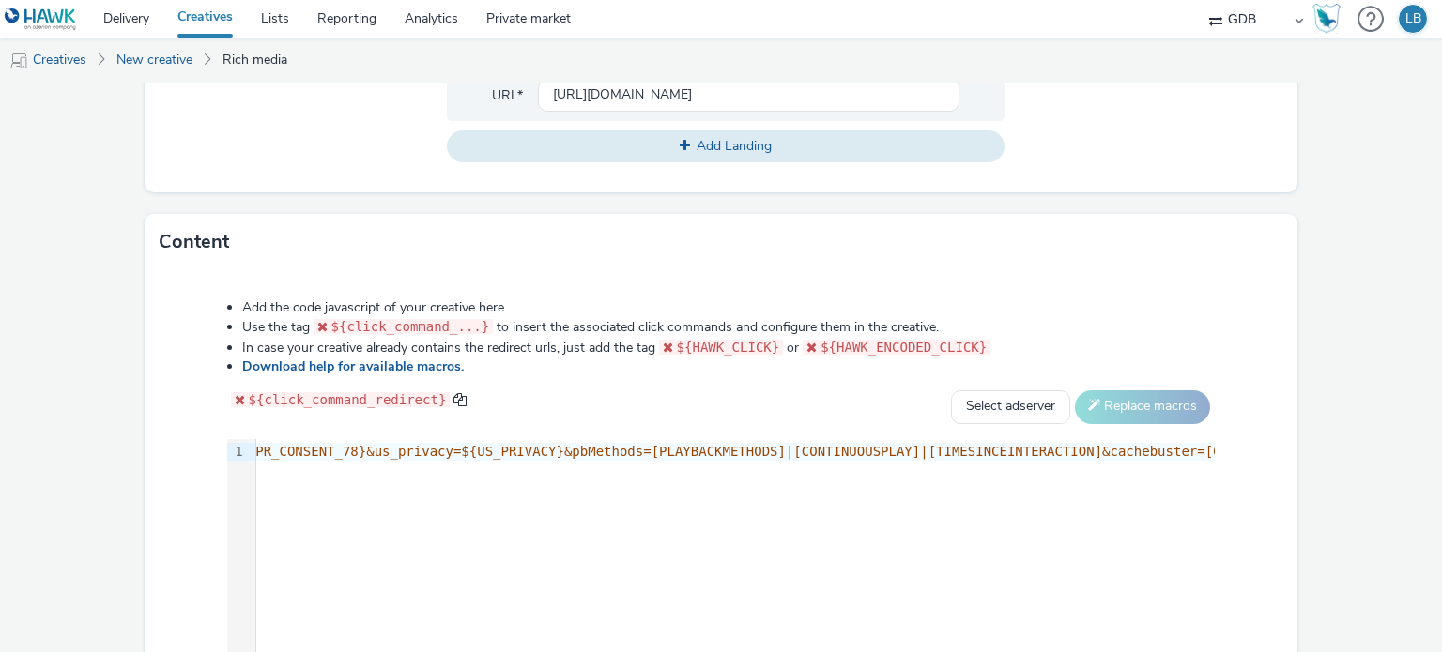
scroll to position [811, 0]
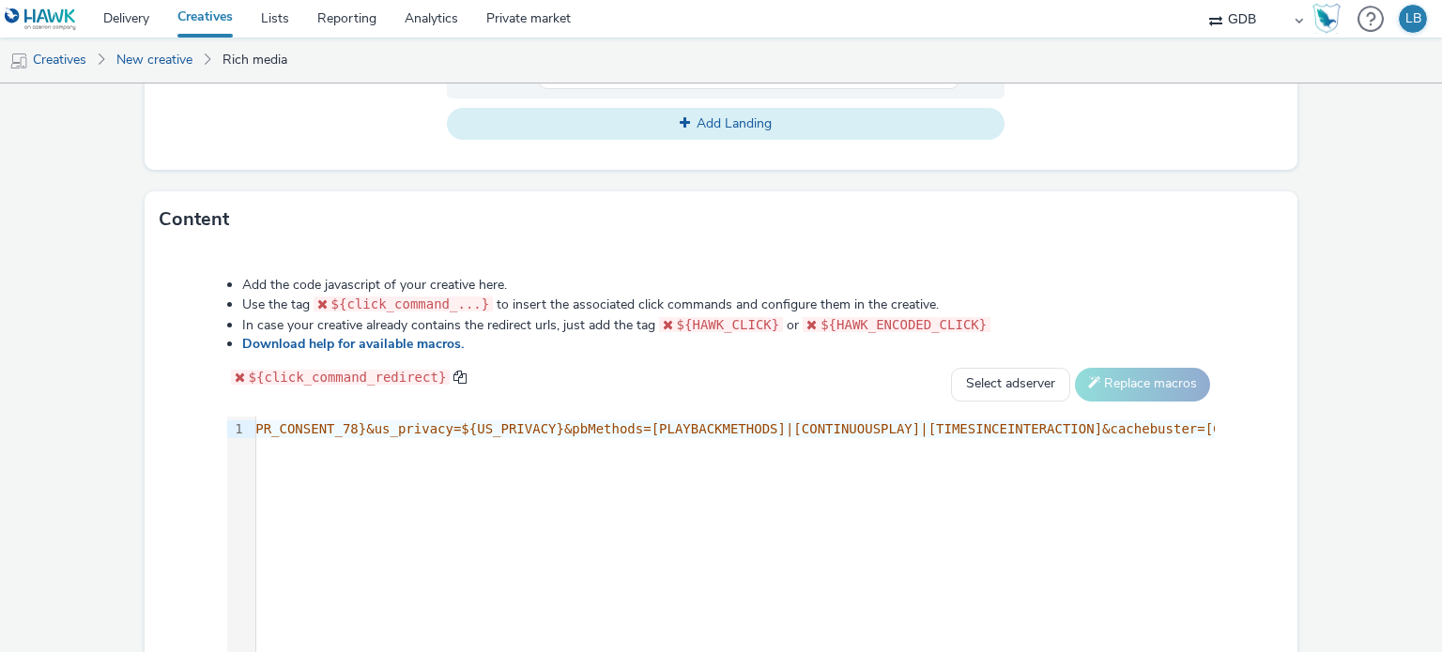
click at [739, 130] on span "Add Landing" at bounding box center [734, 124] width 75 height 18
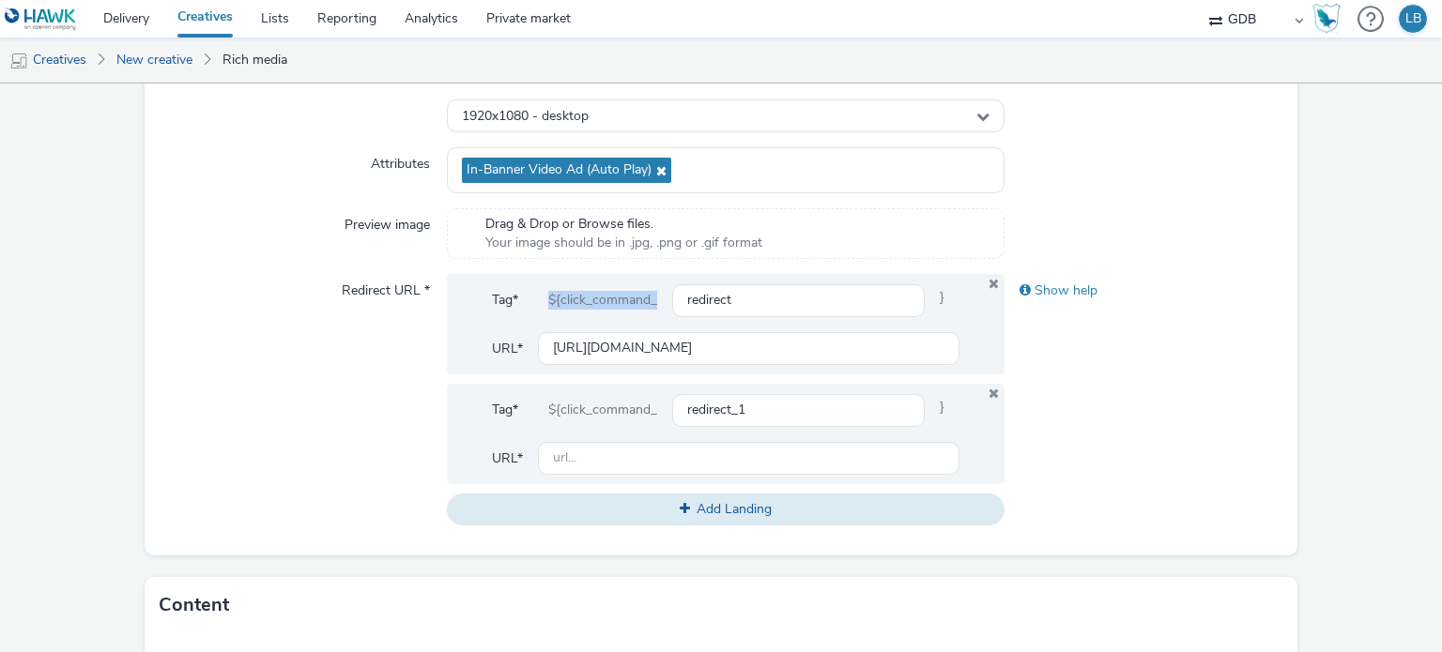
scroll to position [529, 0]
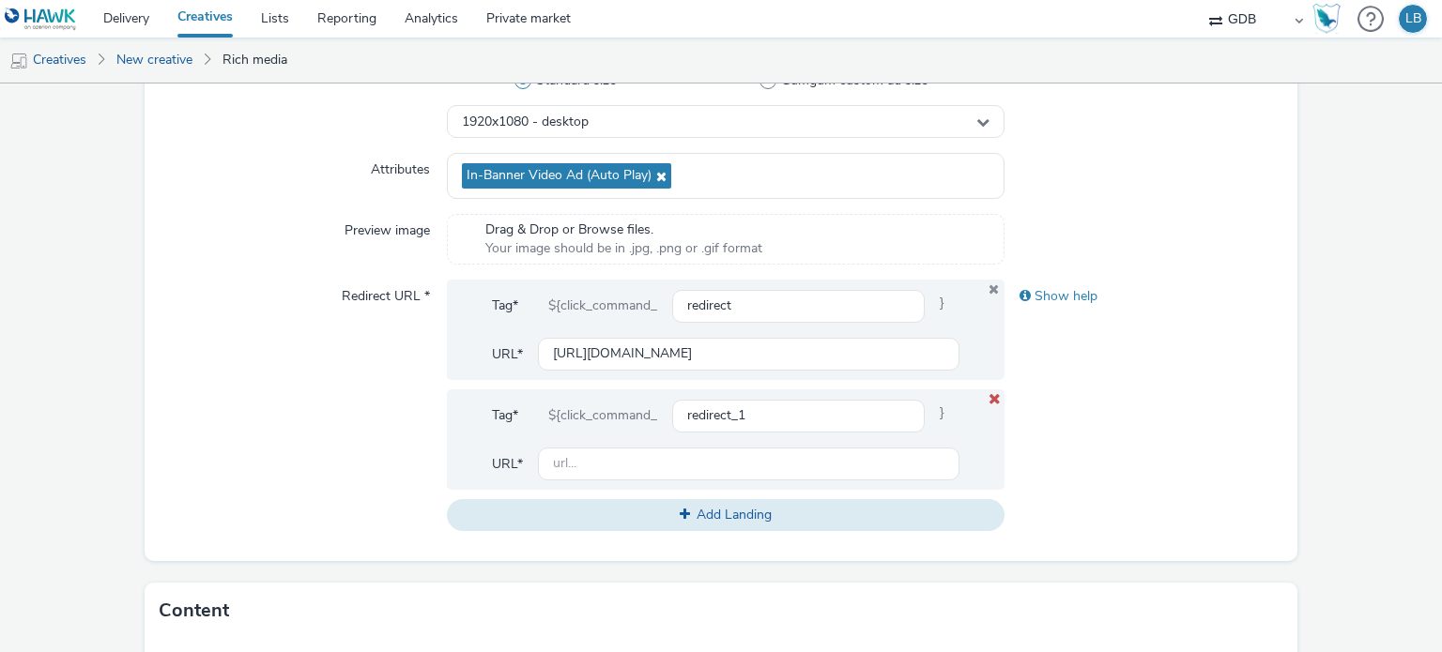
click at [987, 393] on icon at bounding box center [994, 399] width 15 height 12
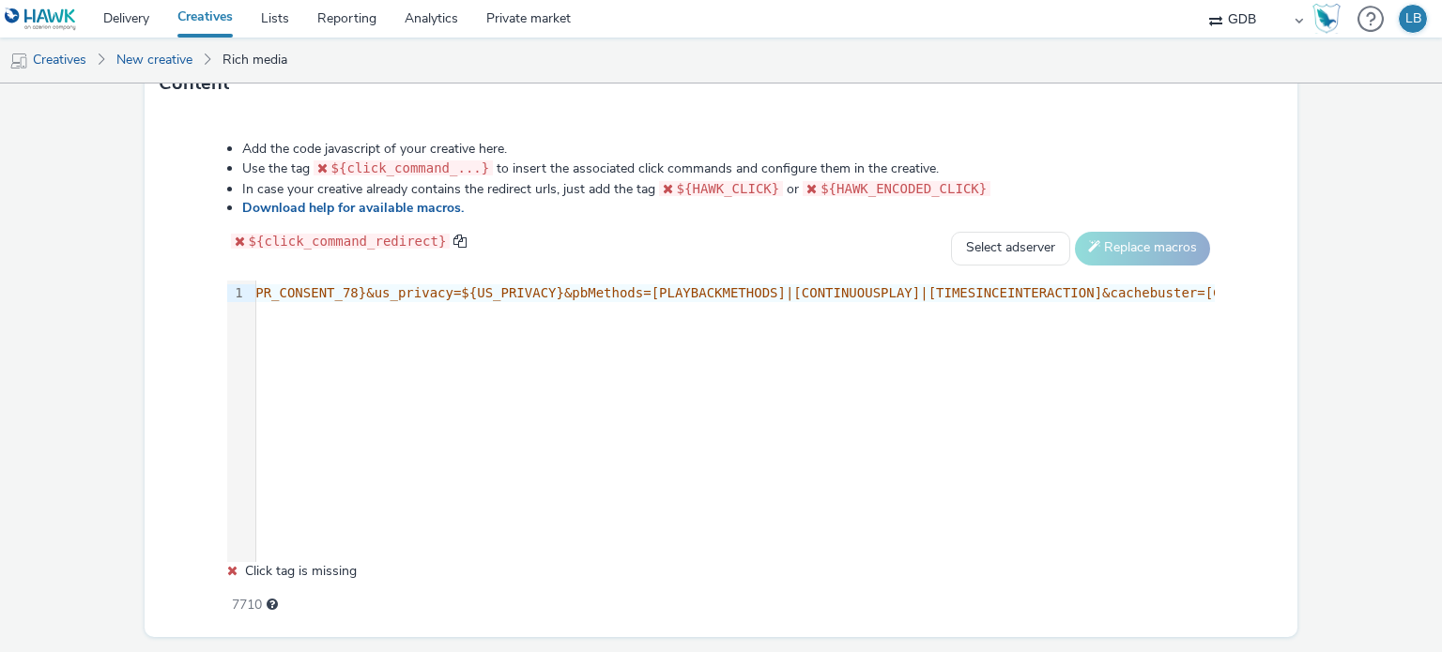
scroll to position [999, 0]
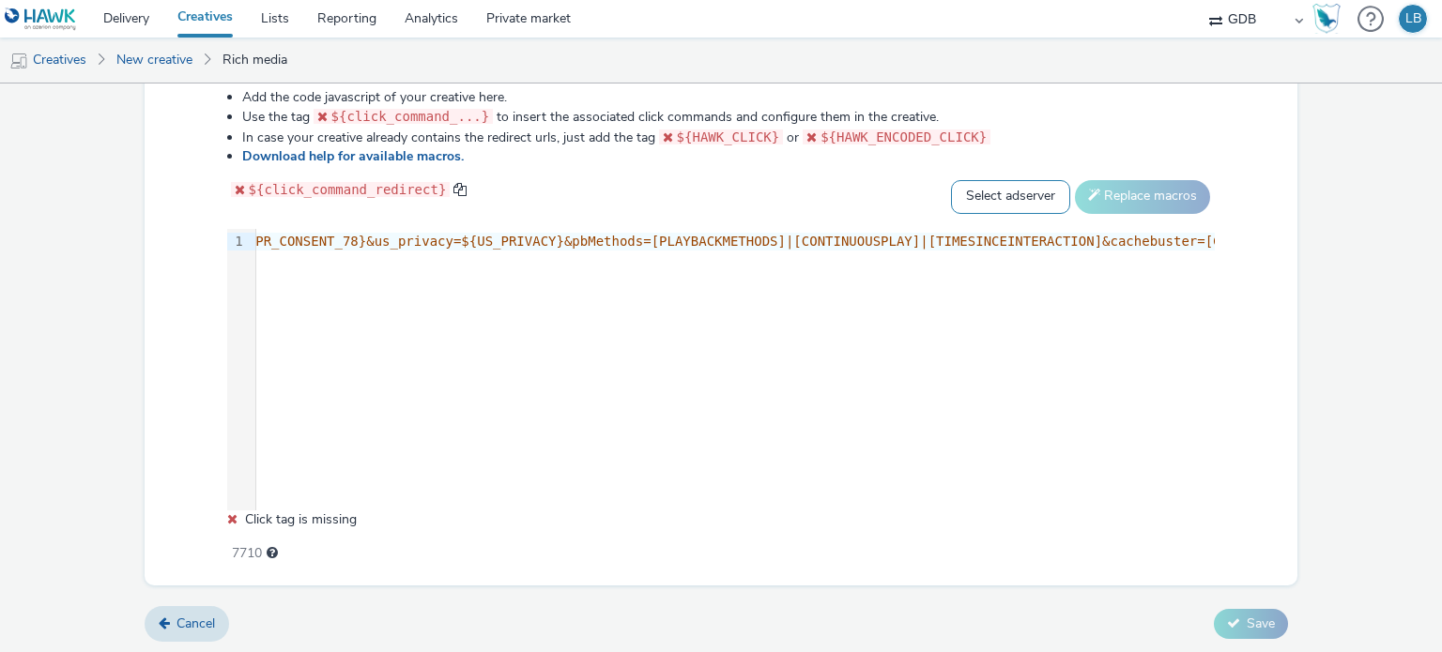
click at [973, 198] on select "Select adserver Sizmek DCM Adform Sting" at bounding box center [1010, 197] width 119 height 34
select select "adform"
click at [951, 180] on select "Select adserver Sizmek DCM Adform Sting" at bounding box center [1010, 197] width 119 height 34
click at [1102, 199] on button "Replace macros" at bounding box center [1142, 197] width 135 height 34
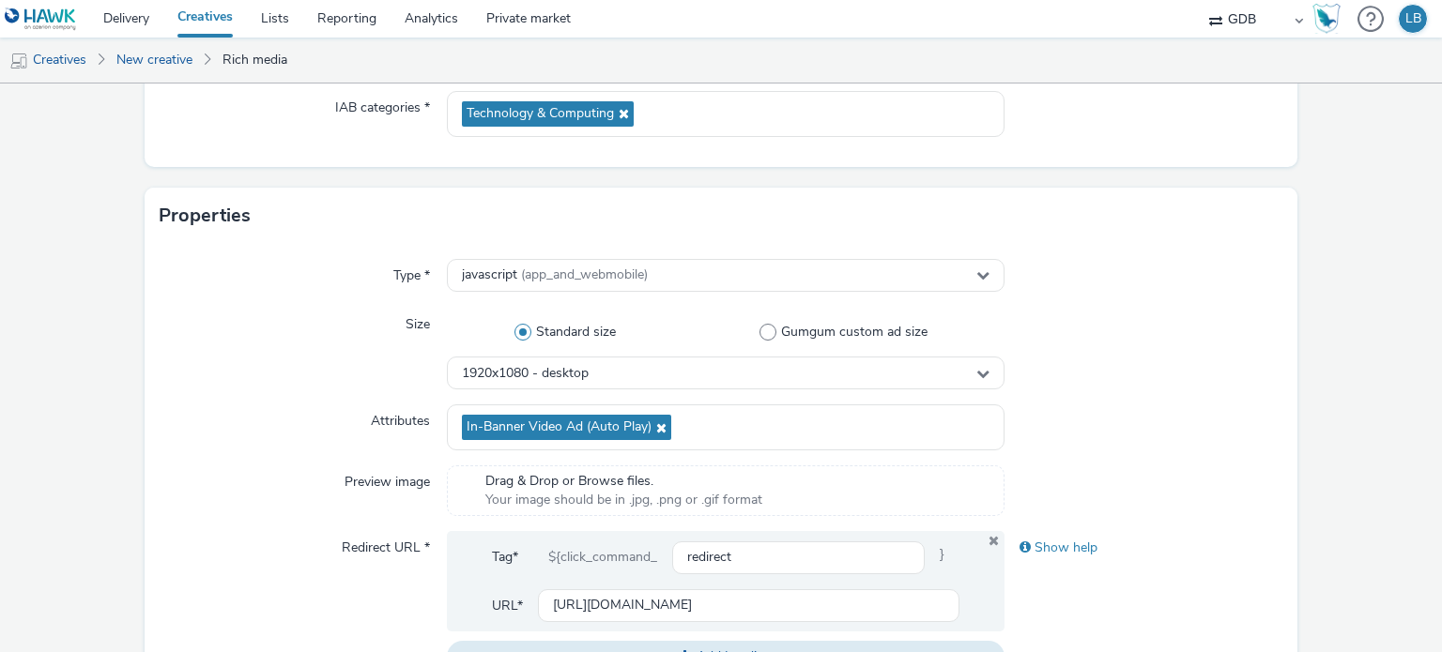
scroll to position [282, 0]
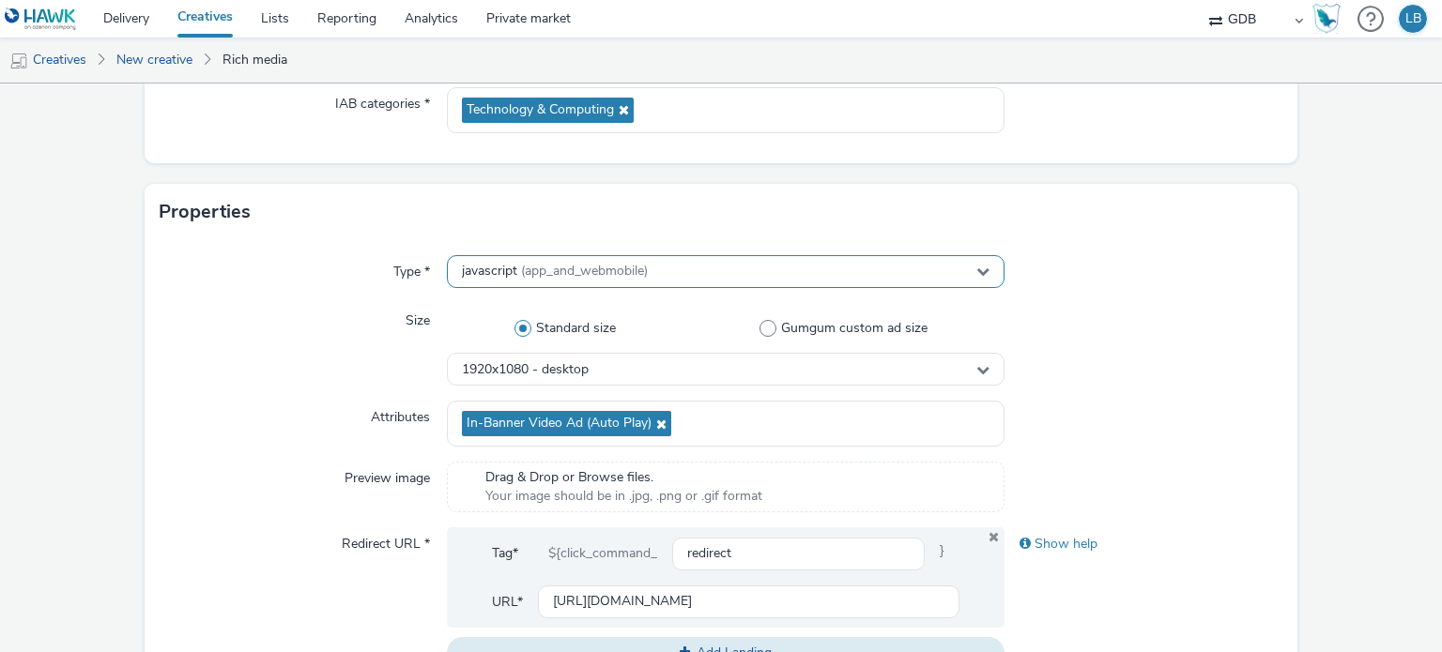
click at [703, 268] on div "javascript (app_and_webmobile)" at bounding box center [725, 271] width 557 height 33
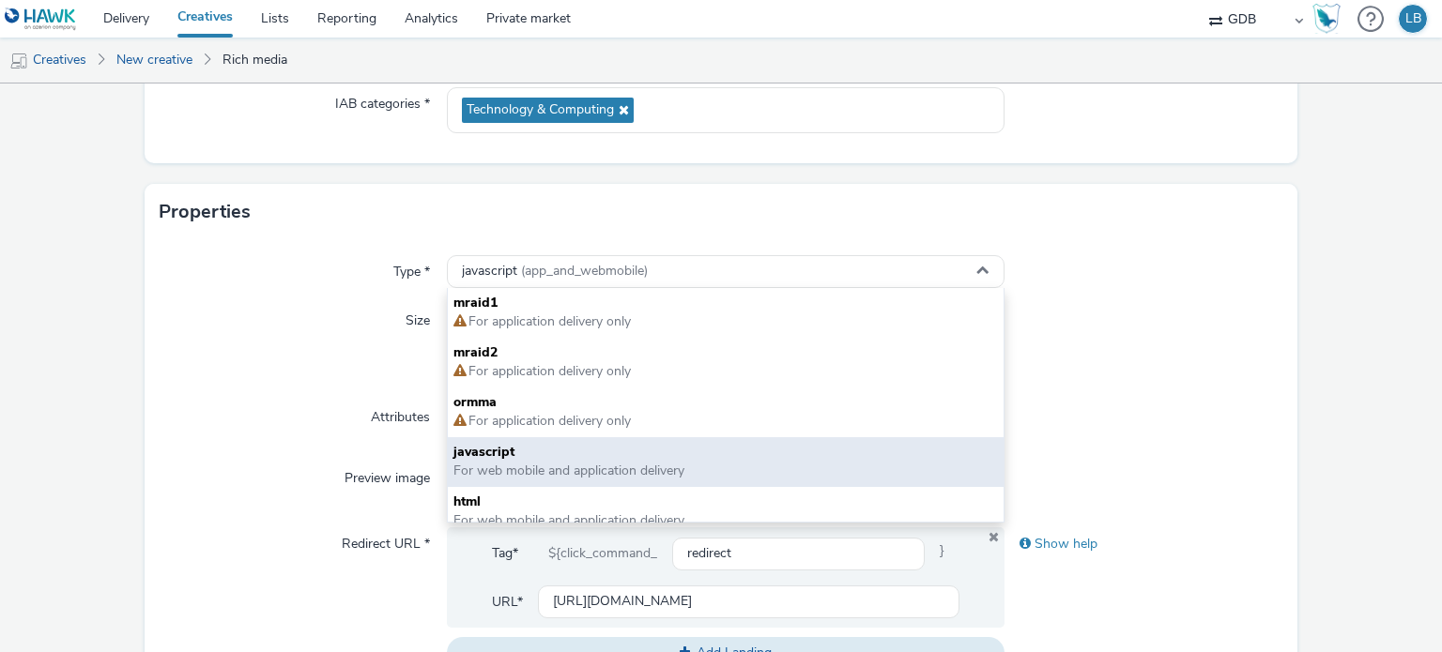
scroll to position [13, 0]
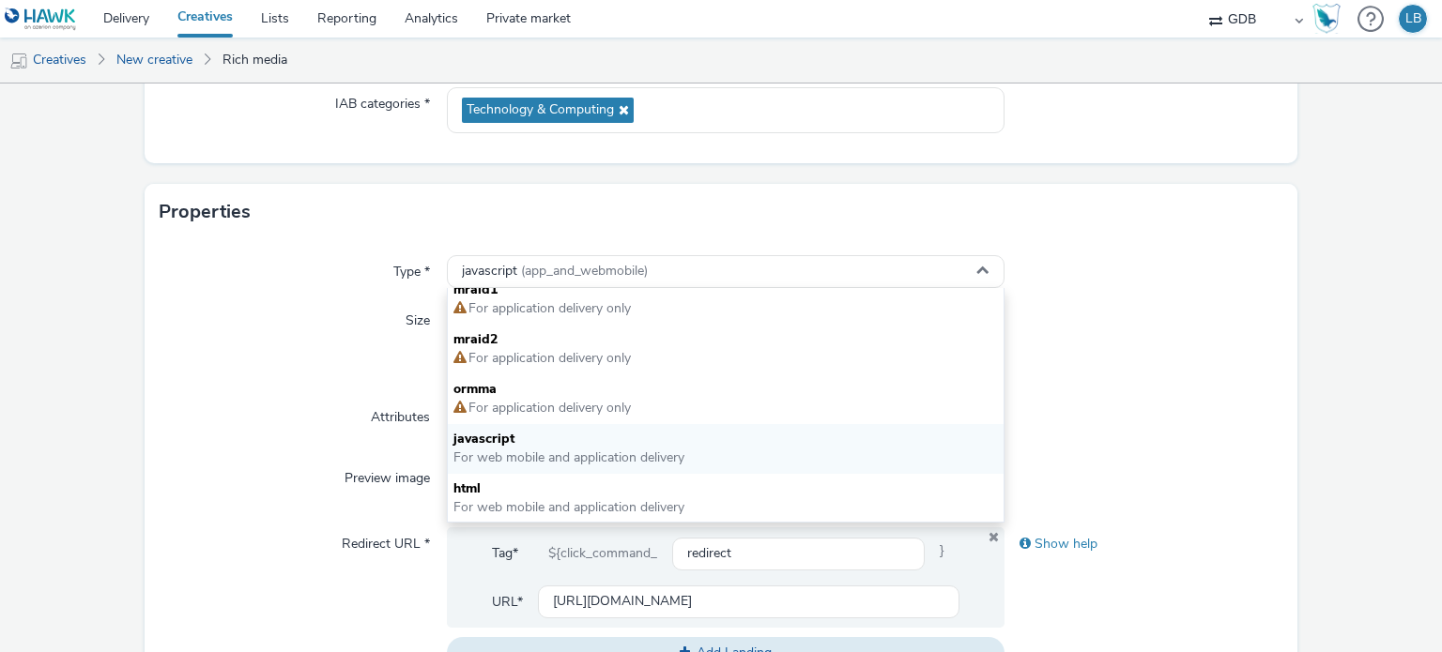
click at [1200, 389] on div "Type * javascript (app_and_webmobile) mraid1 For application delivery only mrai…" at bounding box center [722, 469] width 1154 height 459
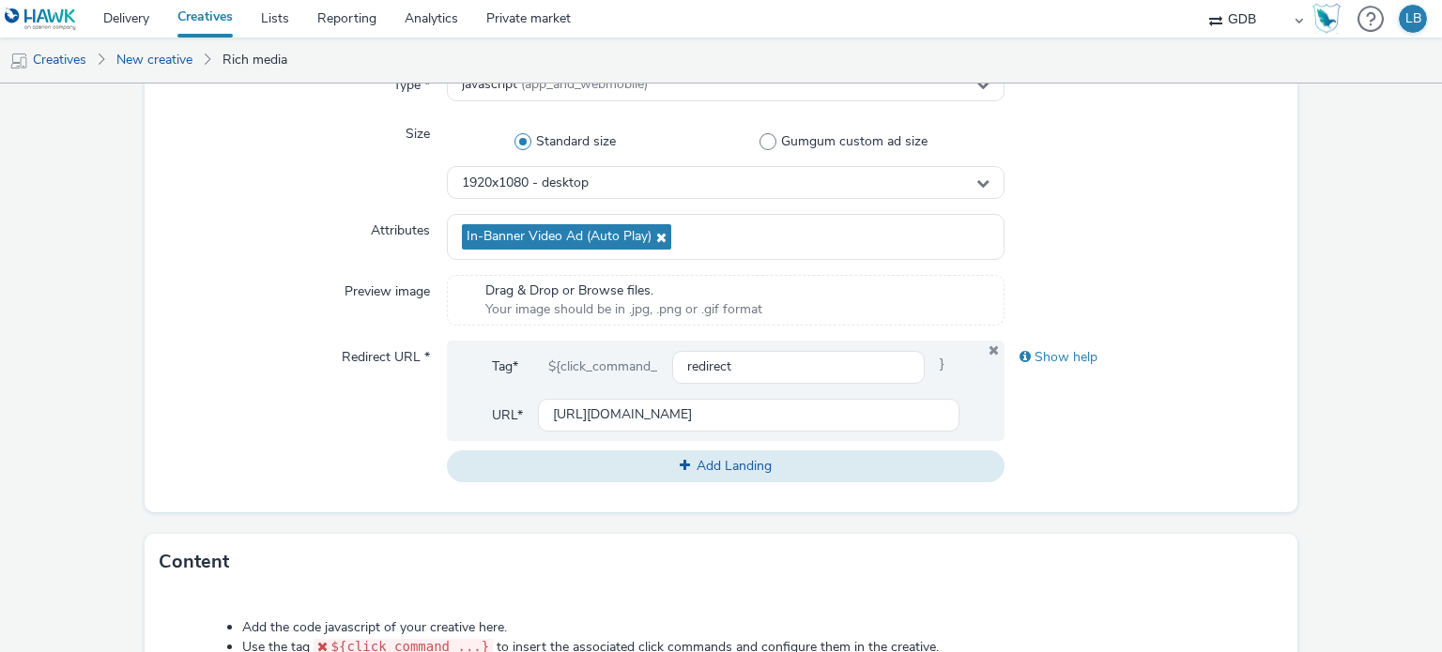
scroll to position [469, 0]
click at [765, 144] on span at bounding box center [767, 140] width 17 height 17
click at [842, 144] on input "Gumgum custom ad size" at bounding box center [848, 141] width 12 height 12
radio input "false"
radio input "true"
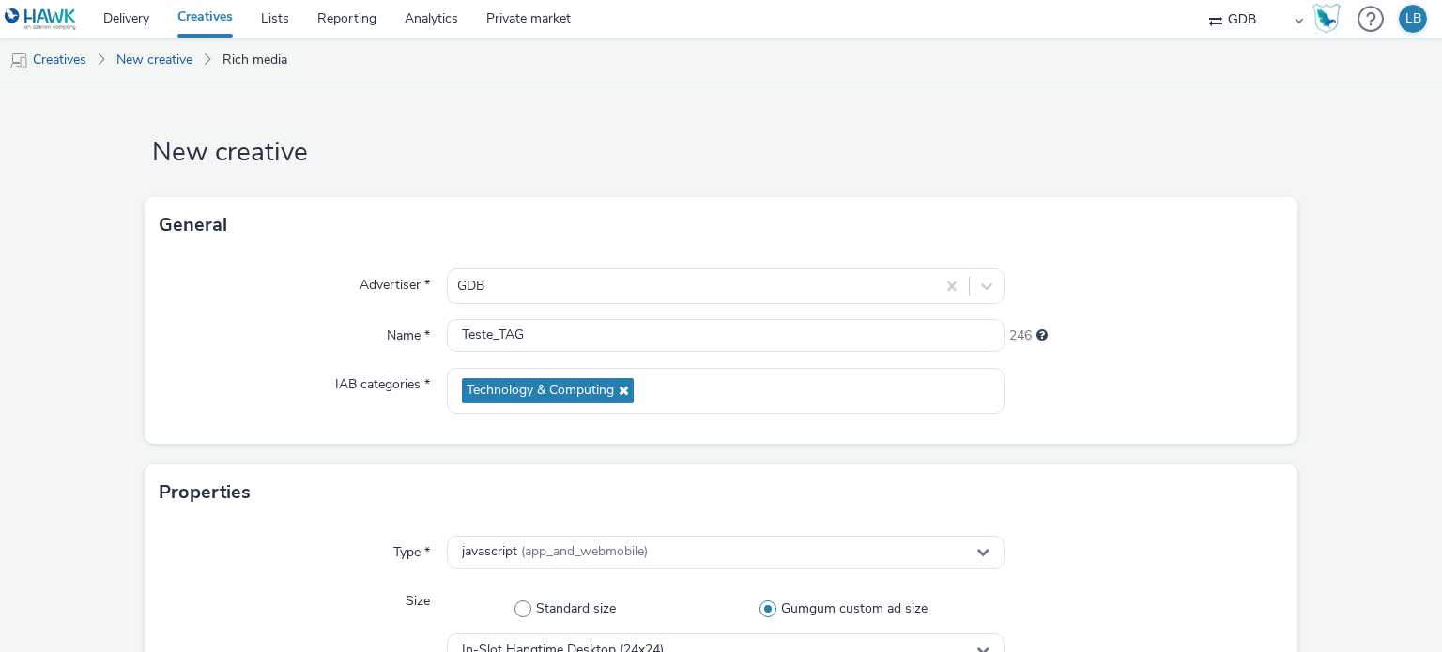
scroll to position [0, 0]
